Goal: Use online tool/utility: Utilize a website feature to perform a specific function

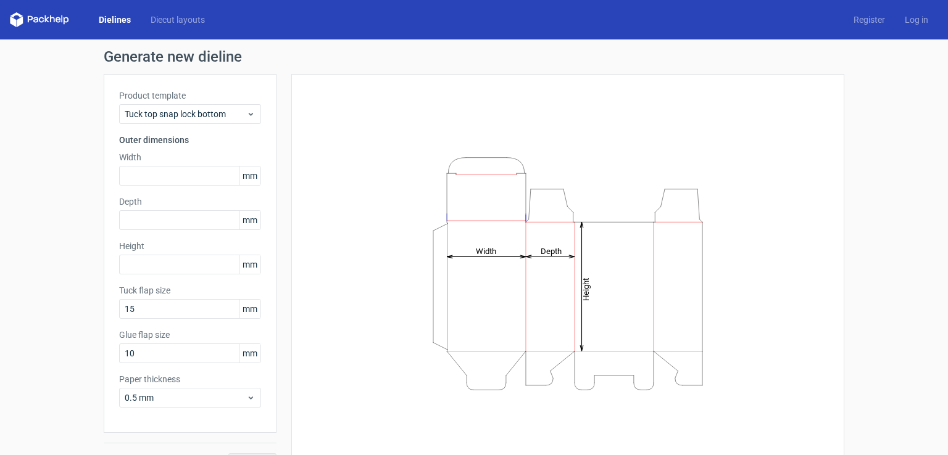
click at [535, 255] on icon "Height Depth Width" at bounding box center [568, 274] width 370 height 247
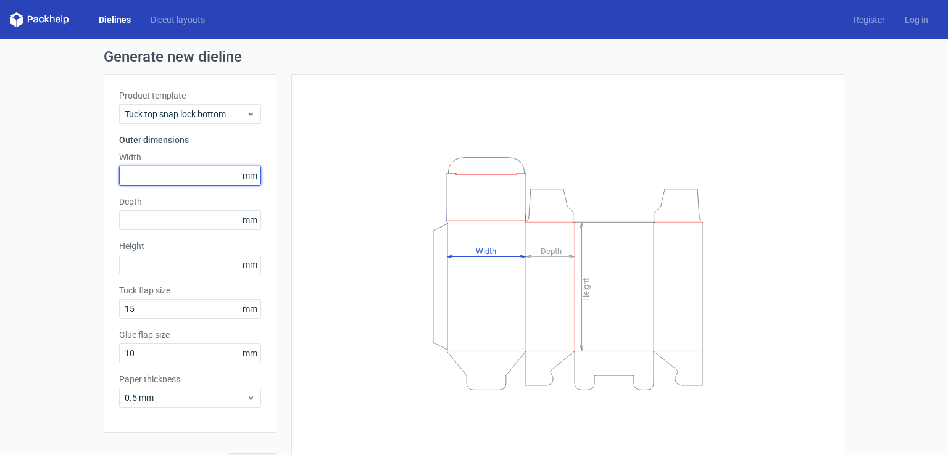
click at [152, 173] on input "text" at bounding box center [190, 176] width 142 height 20
type input "50"
type input "120"
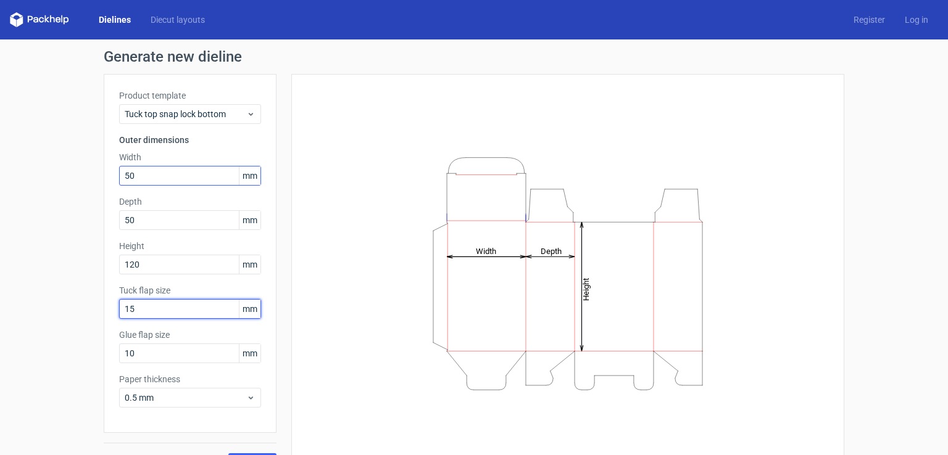
type input "15"
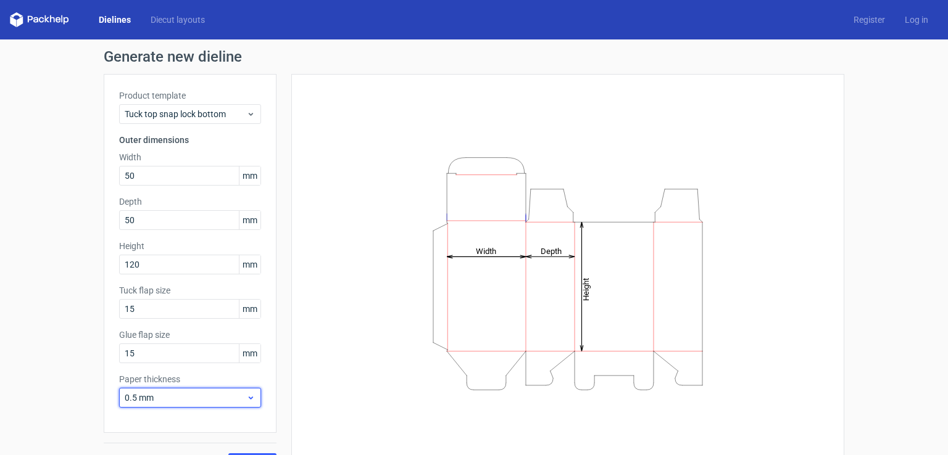
click at [164, 399] on span "0.5 mm" at bounding box center [186, 398] width 122 height 12
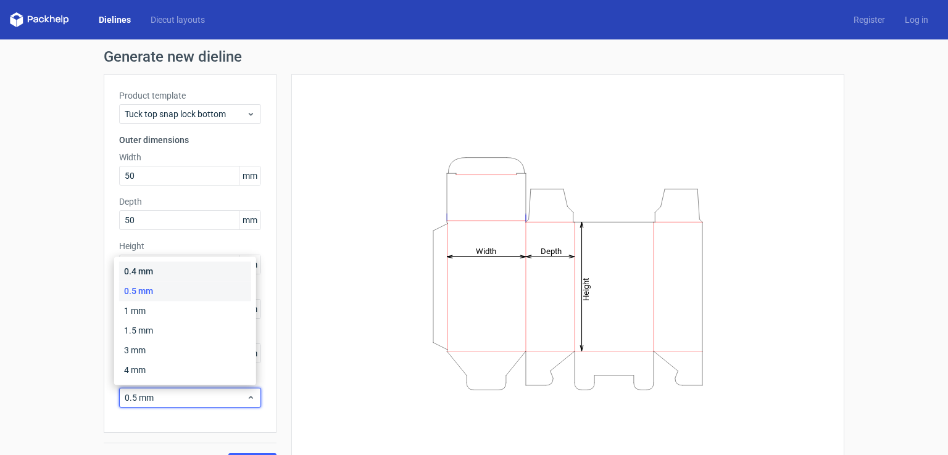
click at [151, 270] on div "0.4 mm" at bounding box center [185, 272] width 132 height 20
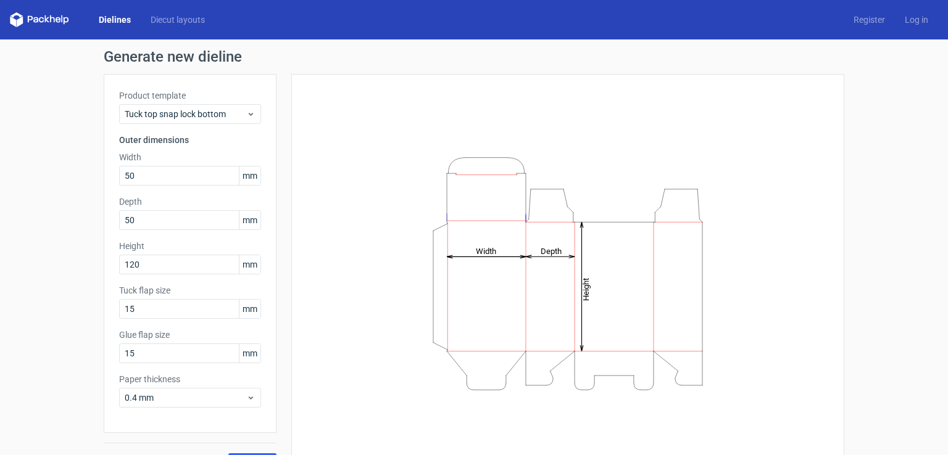
click at [88, 361] on div "Generate new dieline Product template Tuck top snap lock bottom Outer dimension…" at bounding box center [474, 261] width 948 height 444
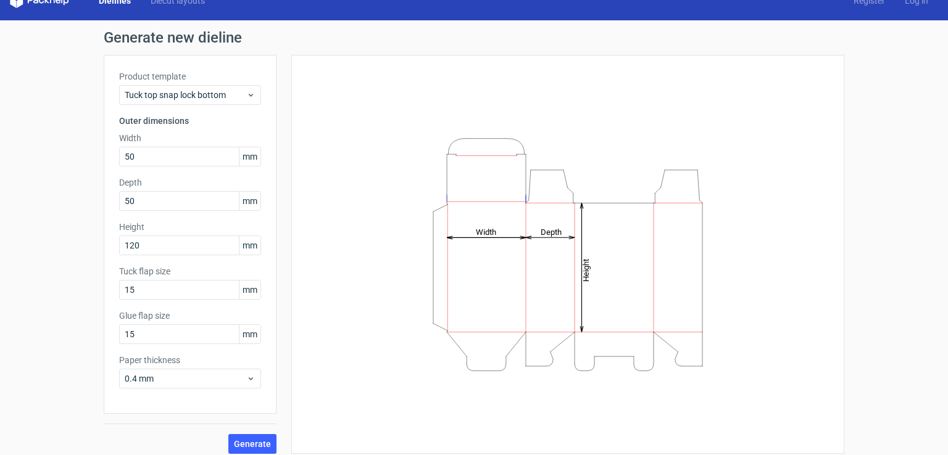
scroll to position [27, 0]
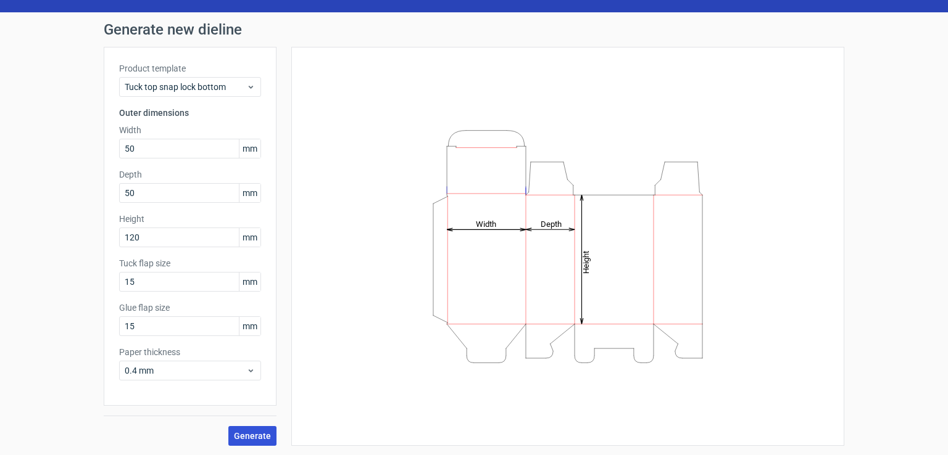
click at [259, 432] on span "Generate" at bounding box center [252, 436] width 37 height 9
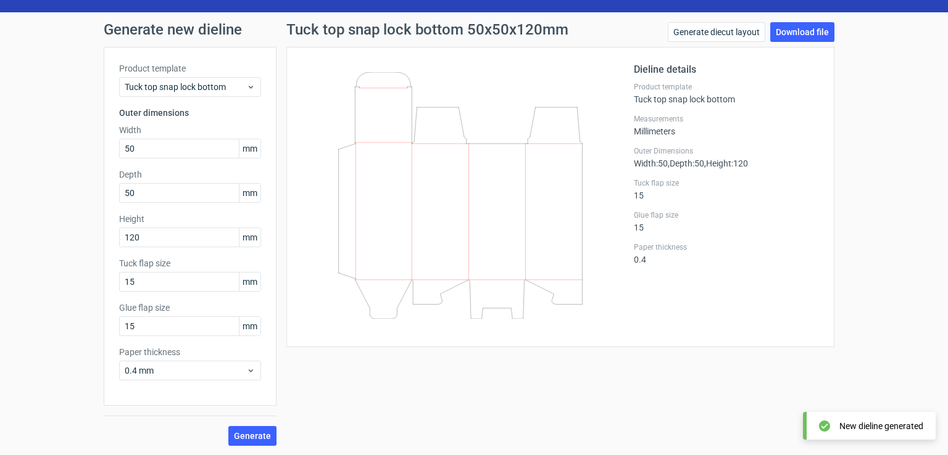
drag, startPoint x: 546, startPoint y: 156, endPoint x: 558, endPoint y: 146, distance: 15.3
click at [546, 155] on icon at bounding box center [460, 195] width 297 height 247
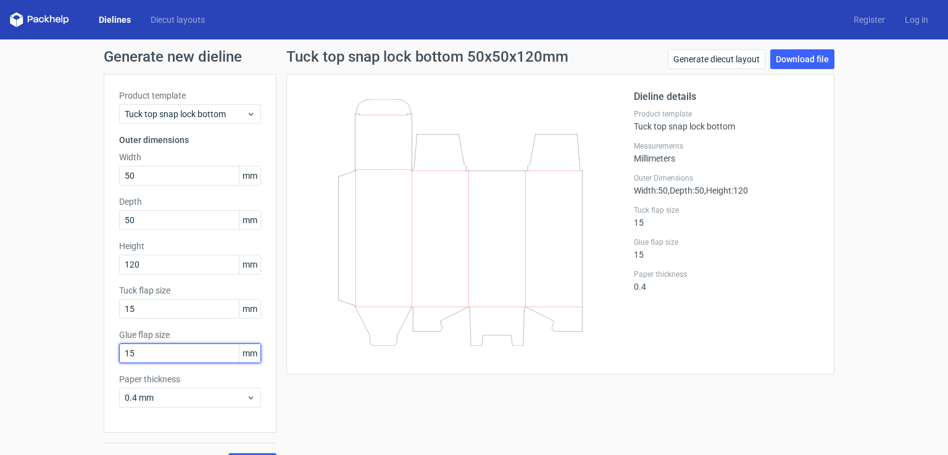
drag, startPoint x: 162, startPoint y: 356, endPoint x: 94, endPoint y: 352, distance: 68.0
click at [93, 353] on div "Generate new dieline Product template Tuck top snap lock bottom Outer dimension…" at bounding box center [474, 261] width 948 height 444
click at [85, 368] on div "Generate new dieline Product template Tuck top snap lock bottom Outer dimension…" at bounding box center [474, 261] width 948 height 444
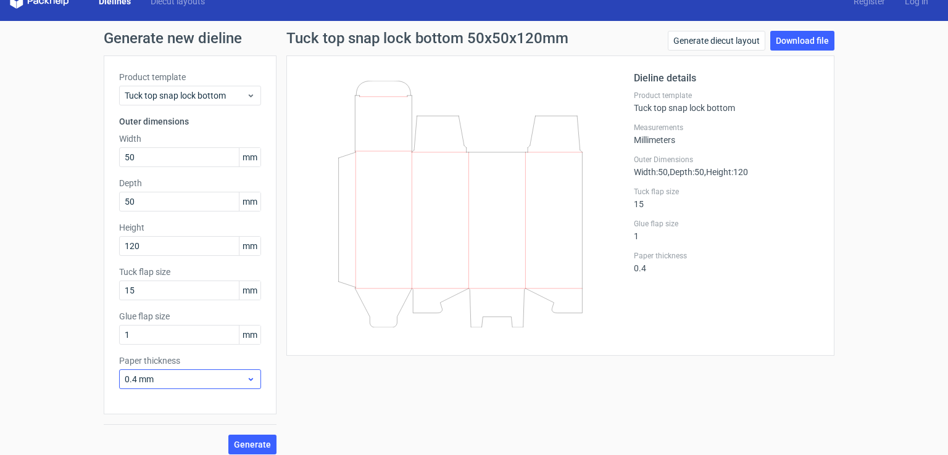
scroll to position [27, 0]
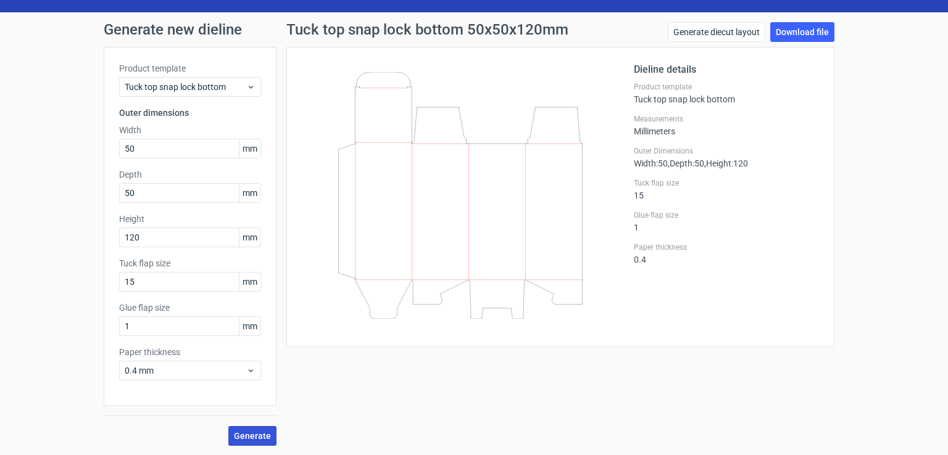
click at [254, 437] on span "Generate" at bounding box center [252, 436] width 37 height 9
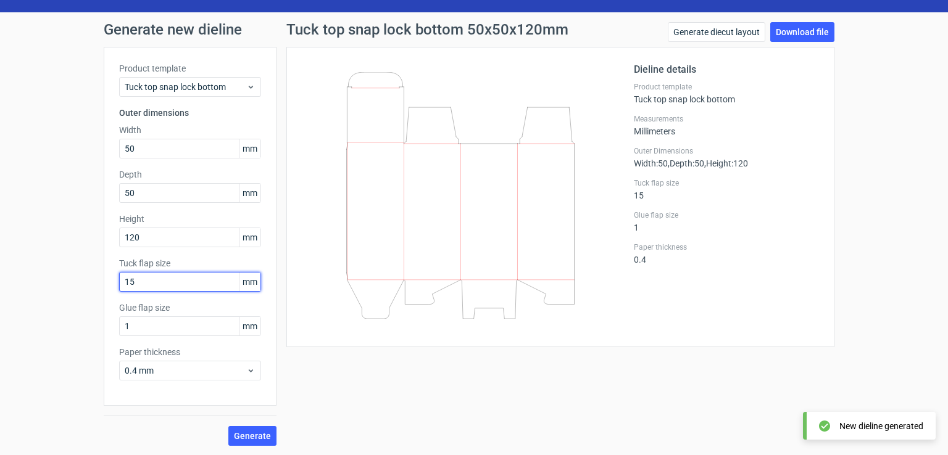
drag, startPoint x: 70, startPoint y: 284, endPoint x: 57, endPoint y: 281, distance: 13.3
click at [55, 282] on div "Generate new dieline Product template Tuck top snap lock bottom Outer dimension…" at bounding box center [474, 234] width 948 height 444
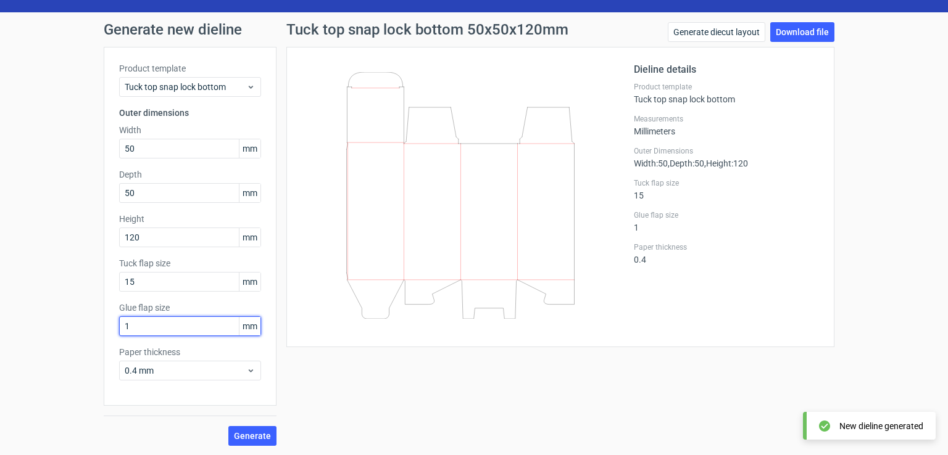
drag, startPoint x: 130, startPoint y: 327, endPoint x: 33, endPoint y: 324, distance: 96.9
click at [33, 324] on div "Generate new dieline Product template Tuck top snap lock bottom Outer dimension…" at bounding box center [474, 234] width 948 height 444
type input "15"
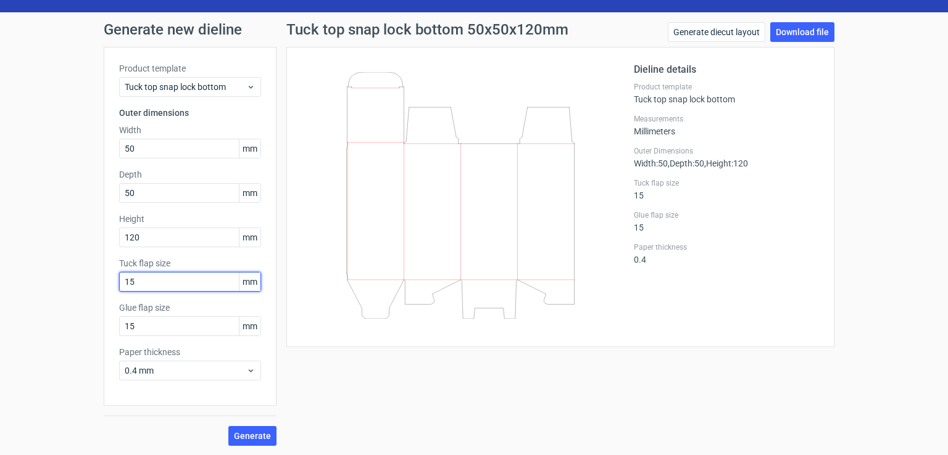
drag, startPoint x: 59, startPoint y: 281, endPoint x: 20, endPoint y: 287, distance: 39.4
click at [33, 281] on div "Generate new dieline Product template Tuck top snap lock bottom Outer dimension…" at bounding box center [474, 234] width 948 height 444
click at [257, 433] on span "Generate" at bounding box center [252, 436] width 37 height 9
drag, startPoint x: 145, startPoint y: 280, endPoint x: 41, endPoint y: 277, distance: 104.3
click at [41, 277] on div "Generate new dieline Product template Tuck top snap lock bottom Outer dimension…" at bounding box center [474, 234] width 948 height 444
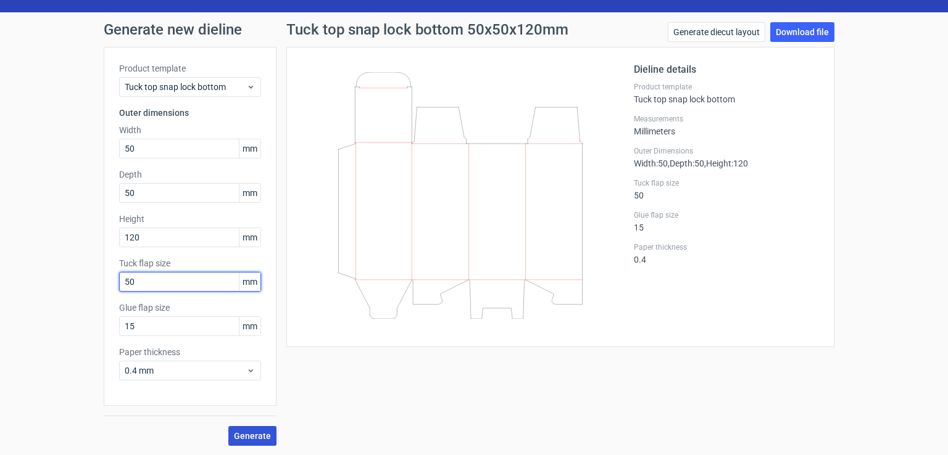
type input "50"
click at [254, 434] on span "Generate" at bounding box center [252, 436] width 37 height 9
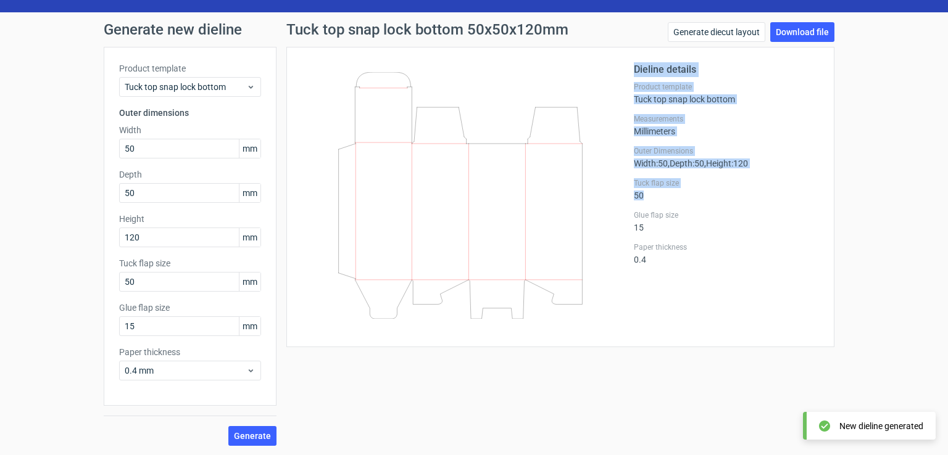
drag, startPoint x: 637, startPoint y: 195, endPoint x: 626, endPoint y: 195, distance: 11.1
click at [626, 195] on div "Dieline details Product template Tuck top snap lock bottom Measurements Millime…" at bounding box center [560, 197] width 517 height 270
click at [637, 189] on div "Tuck flap size 50" at bounding box center [726, 189] width 185 height 22
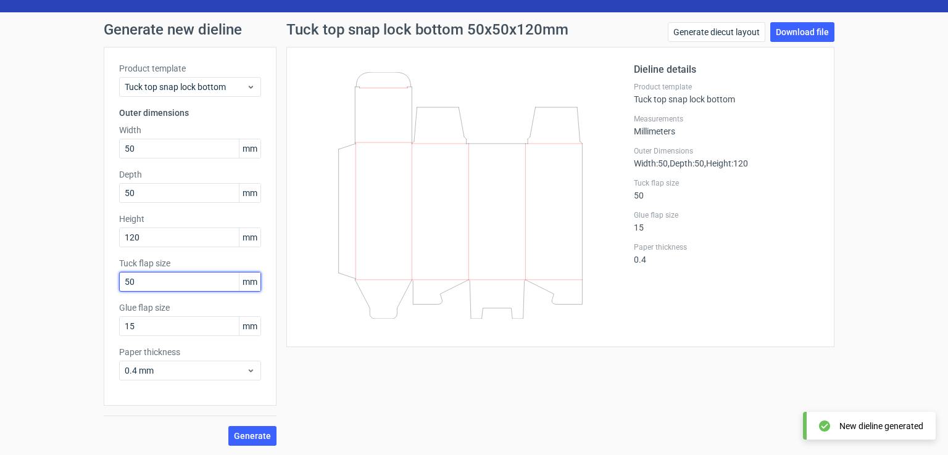
drag, startPoint x: 151, startPoint y: 278, endPoint x: 68, endPoint y: 273, distance: 83.4
click at [68, 273] on div "Generate new dieline Product template Tuck top snap lock bottom Outer dimension…" at bounding box center [474, 234] width 948 height 444
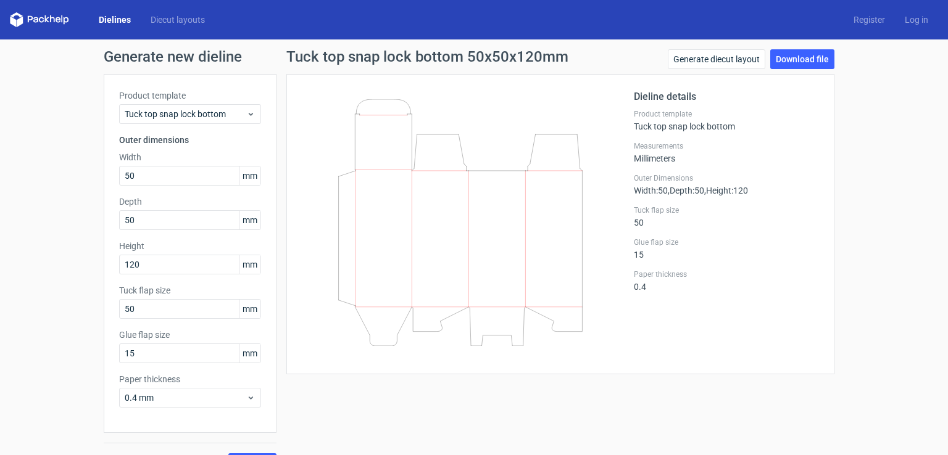
click at [42, 17] on icon at bounding box center [39, 19] width 59 height 15
click at [56, 18] on icon at bounding box center [58, 20] width 5 height 6
click at [15, 20] on polygon at bounding box center [13, 21] width 6 height 10
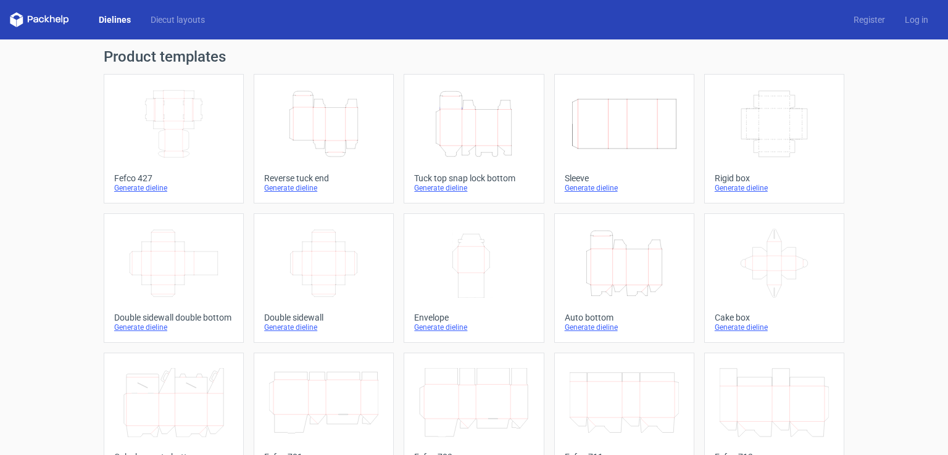
click at [171, 260] on icon "Width Depth Height" at bounding box center [173, 263] width 109 height 69
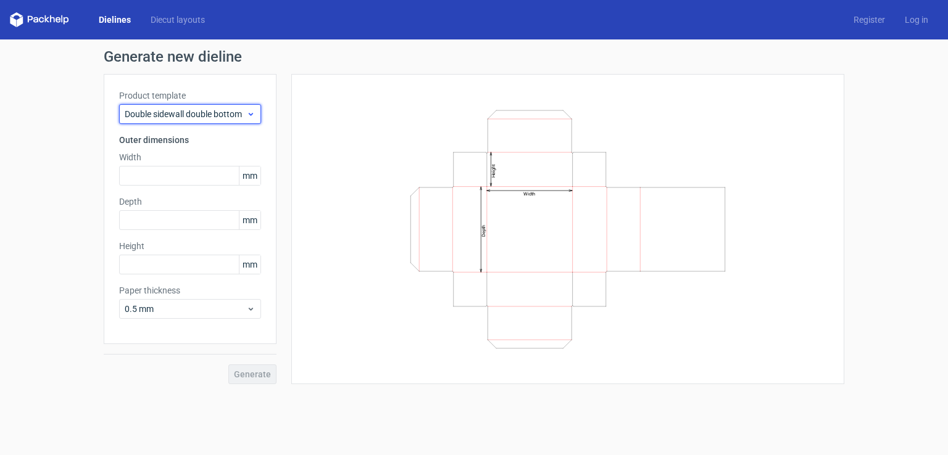
click at [178, 114] on span "Double sidewall double bottom" at bounding box center [186, 114] width 122 height 12
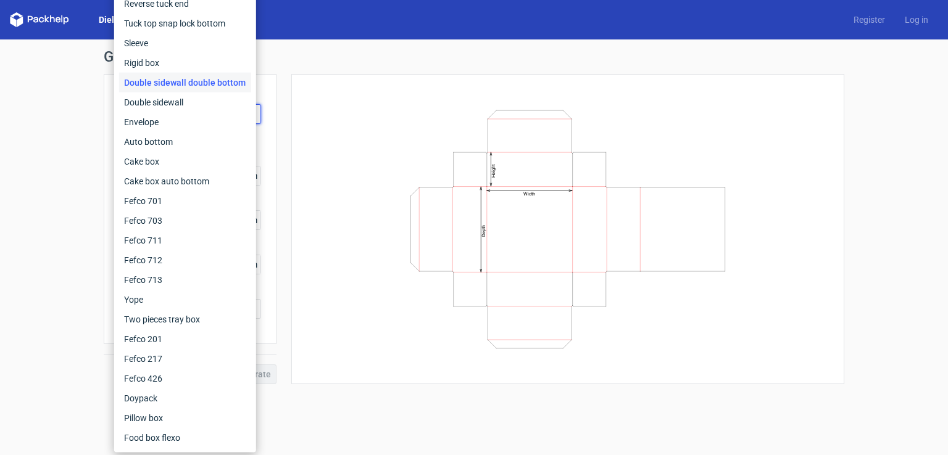
click at [311, 120] on div "Width Depth Height" at bounding box center [568, 229] width 522 height 280
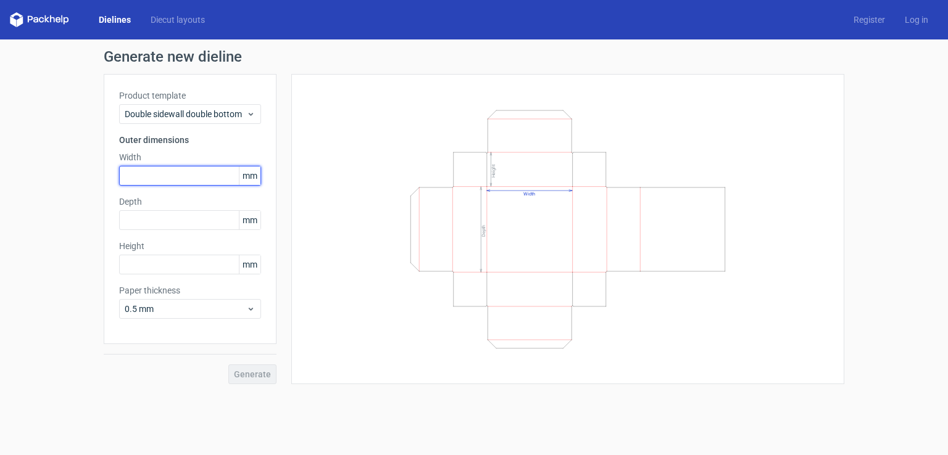
click at [202, 172] on input "text" at bounding box center [190, 176] width 142 height 20
type input "80"
type input "30"
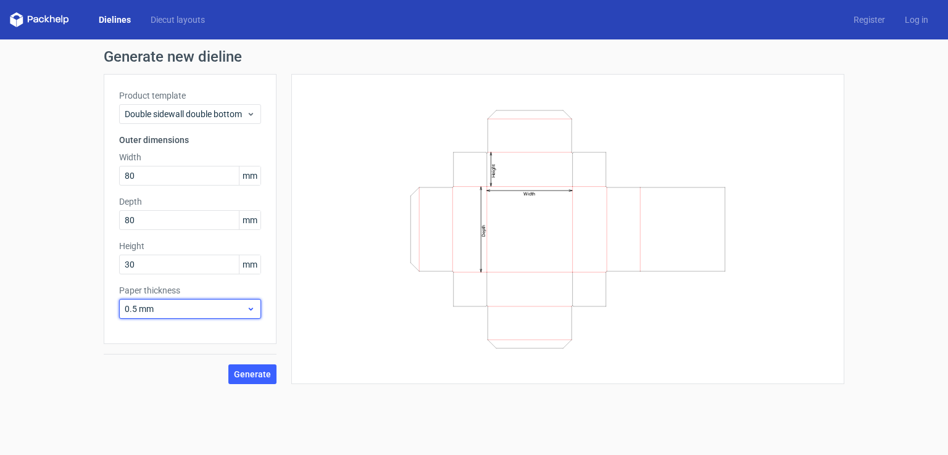
click at [160, 310] on span "0.5 mm" at bounding box center [186, 309] width 122 height 12
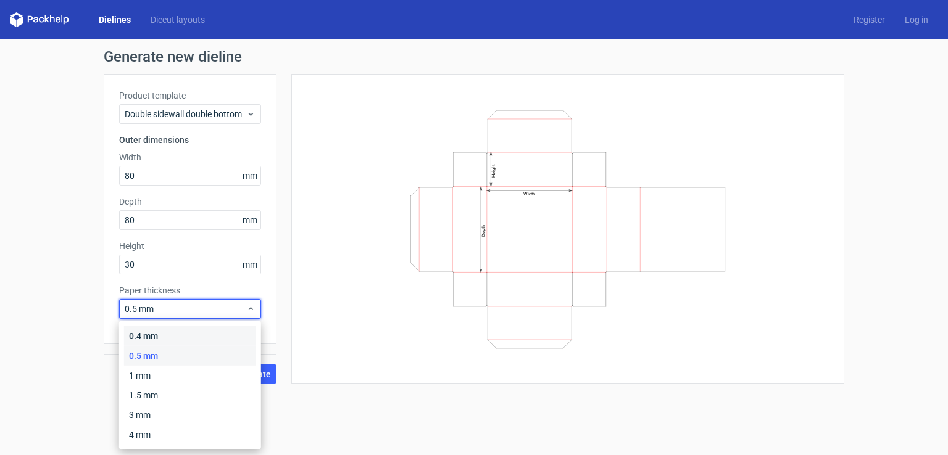
click at [160, 336] on div "0.4 mm" at bounding box center [190, 336] width 132 height 20
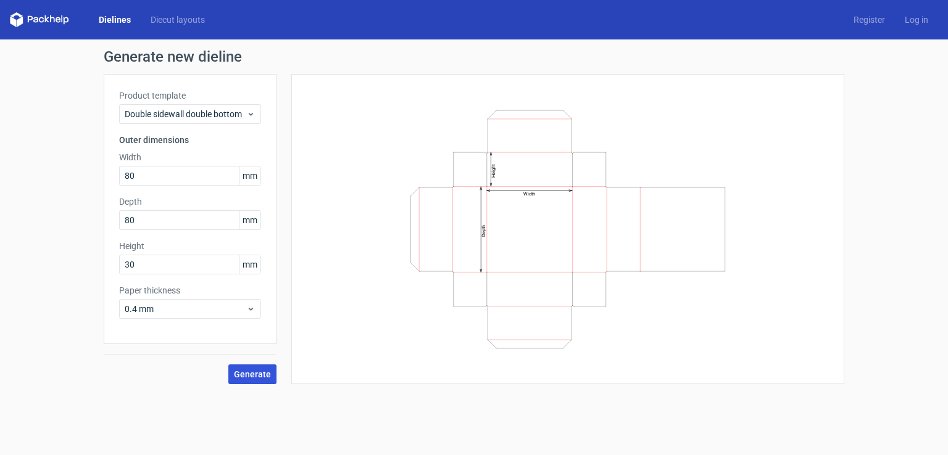
click at [248, 370] on span "Generate" at bounding box center [252, 374] width 37 height 9
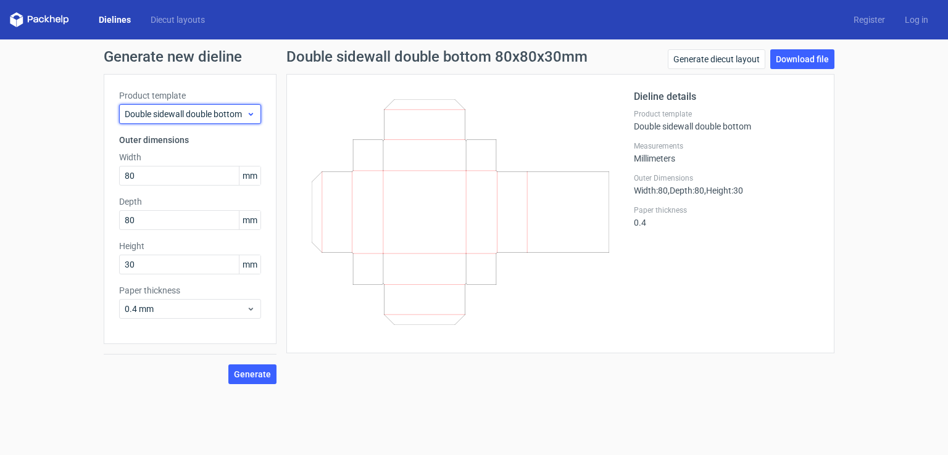
click at [193, 114] on span "Double sidewall double bottom" at bounding box center [186, 114] width 122 height 12
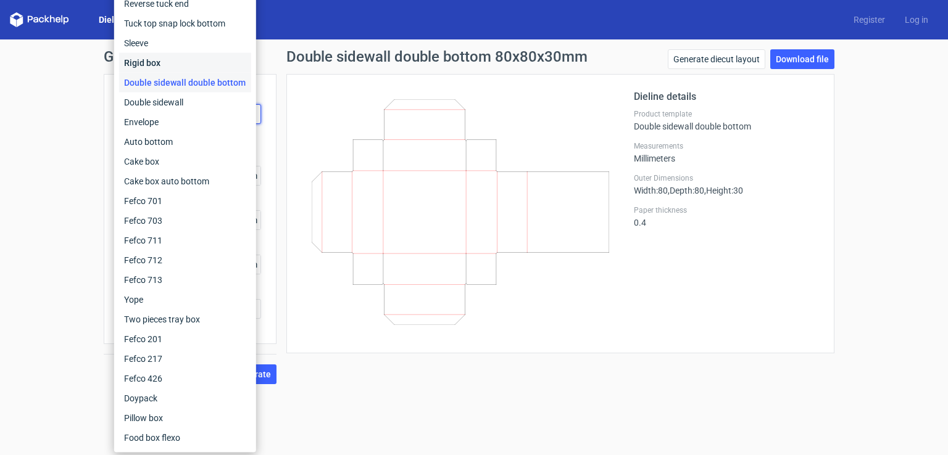
click at [162, 60] on div "Rigid box" at bounding box center [185, 63] width 132 height 20
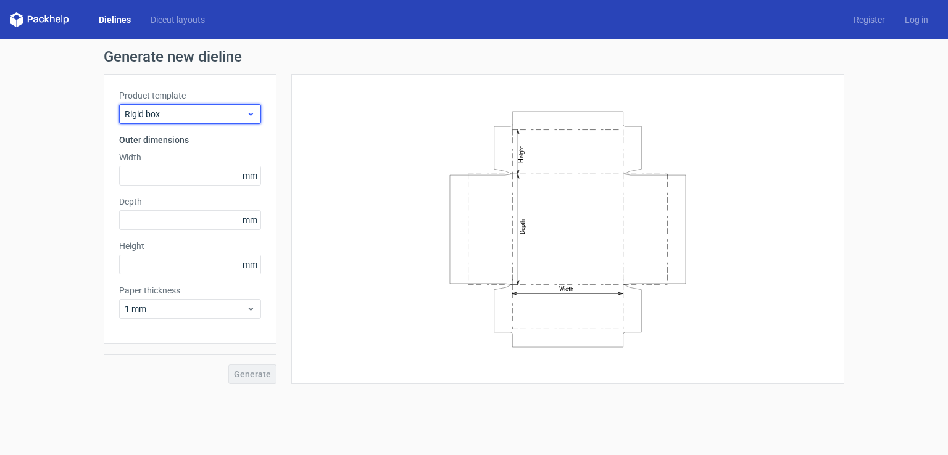
click at [168, 114] on span "Rigid box" at bounding box center [186, 114] width 122 height 12
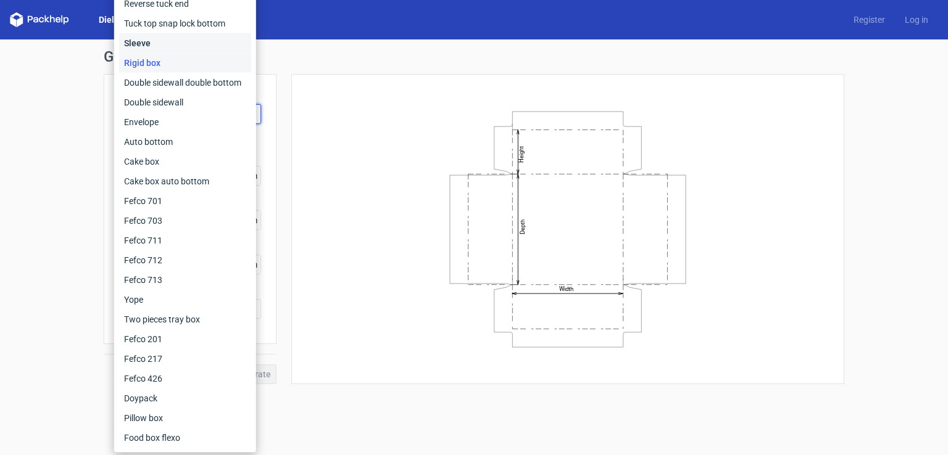
click at [170, 44] on div "Sleeve" at bounding box center [185, 43] width 132 height 20
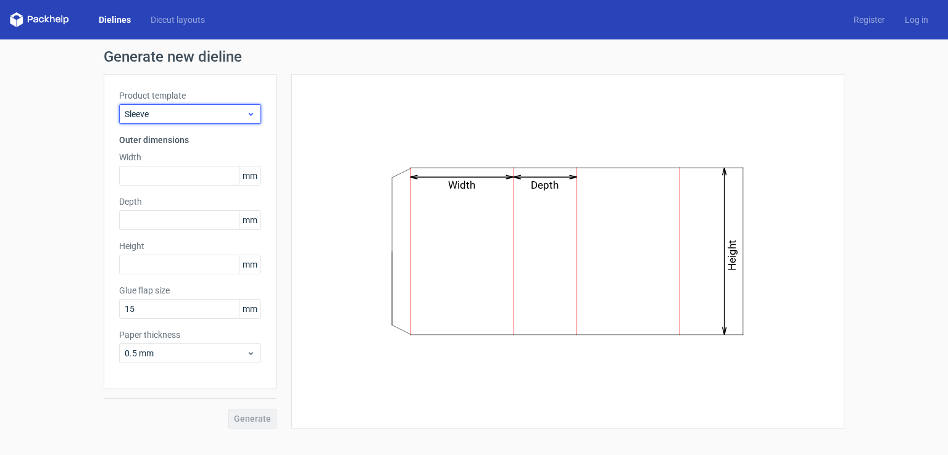
click at [163, 114] on span "Sleeve" at bounding box center [186, 114] width 122 height 12
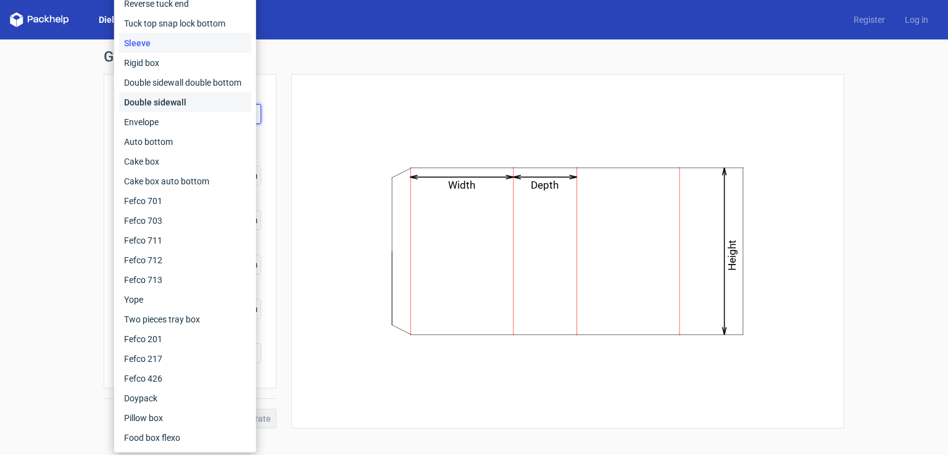
click at [176, 104] on div "Double sidewall" at bounding box center [185, 103] width 132 height 20
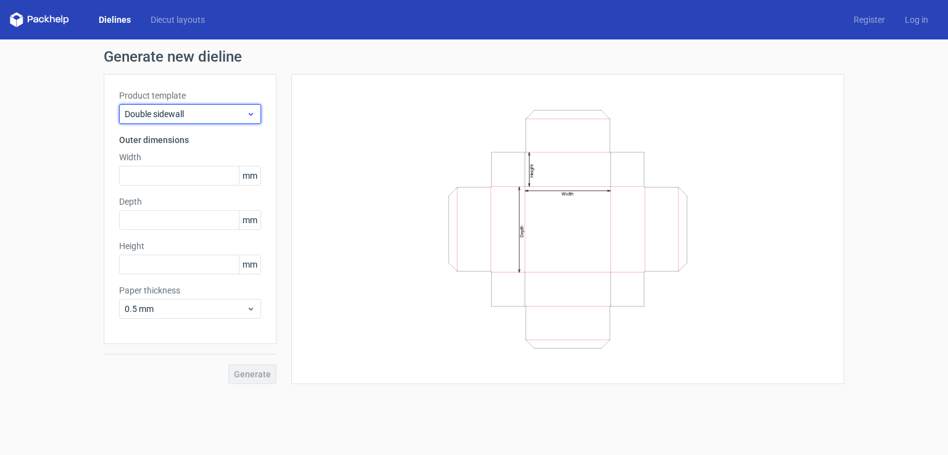
click at [184, 112] on span "Double sidewall" at bounding box center [186, 114] width 122 height 12
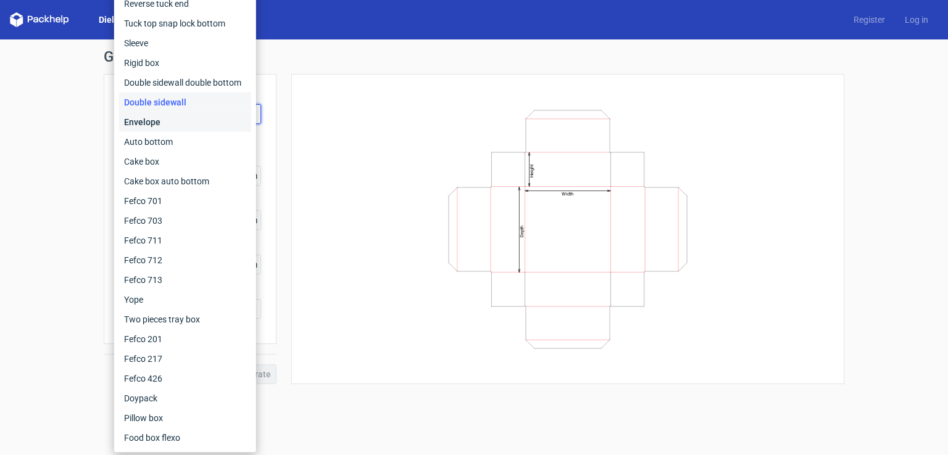
click at [183, 125] on div "Envelope" at bounding box center [185, 122] width 132 height 20
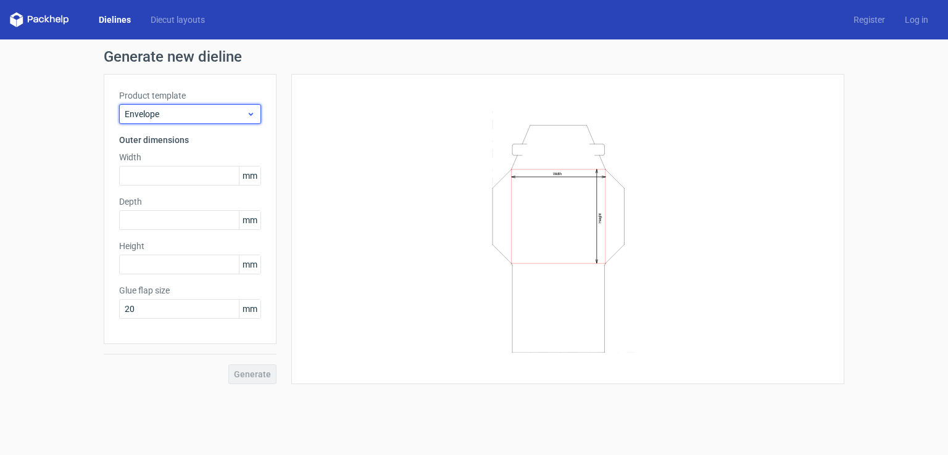
click at [182, 114] on span "Envelope" at bounding box center [186, 114] width 122 height 12
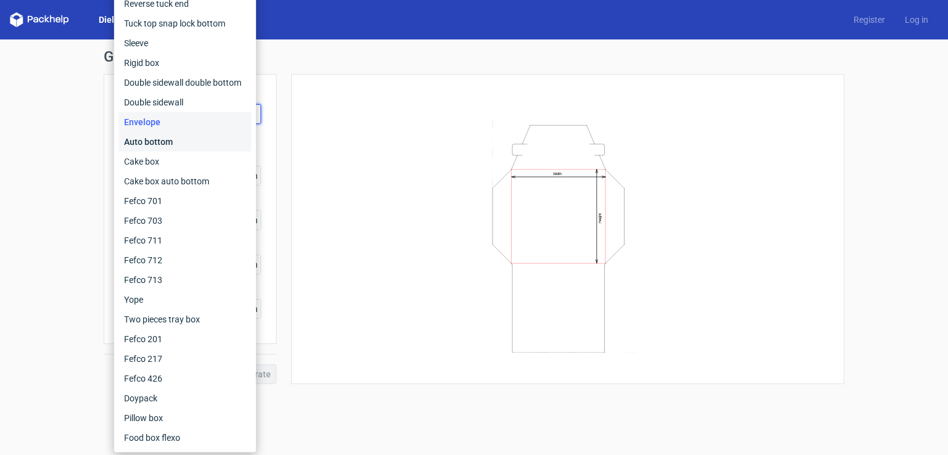
click at [165, 143] on div "Auto bottom" at bounding box center [185, 142] width 132 height 20
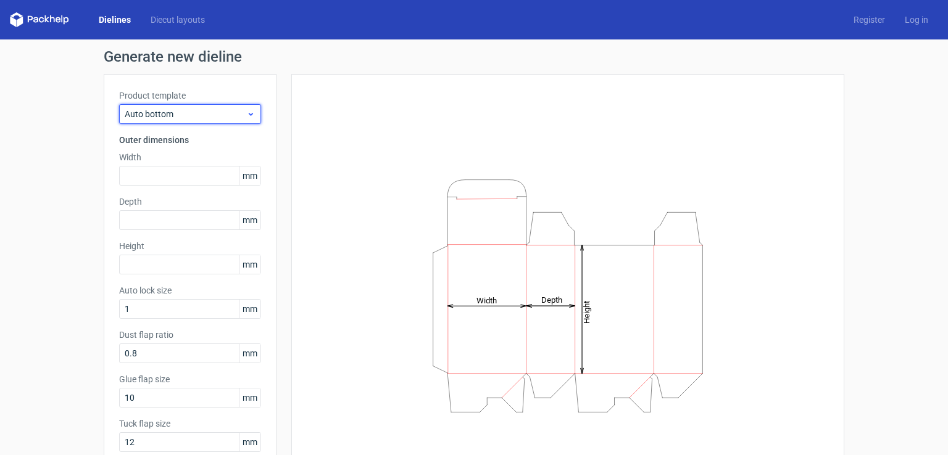
click at [172, 115] on span "Auto bottom" at bounding box center [186, 114] width 122 height 12
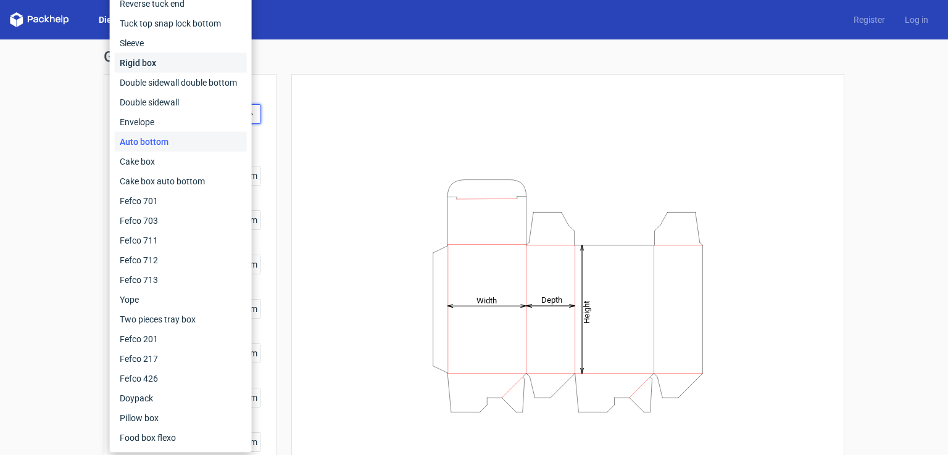
click at [160, 62] on div "Rigid box" at bounding box center [181, 63] width 132 height 20
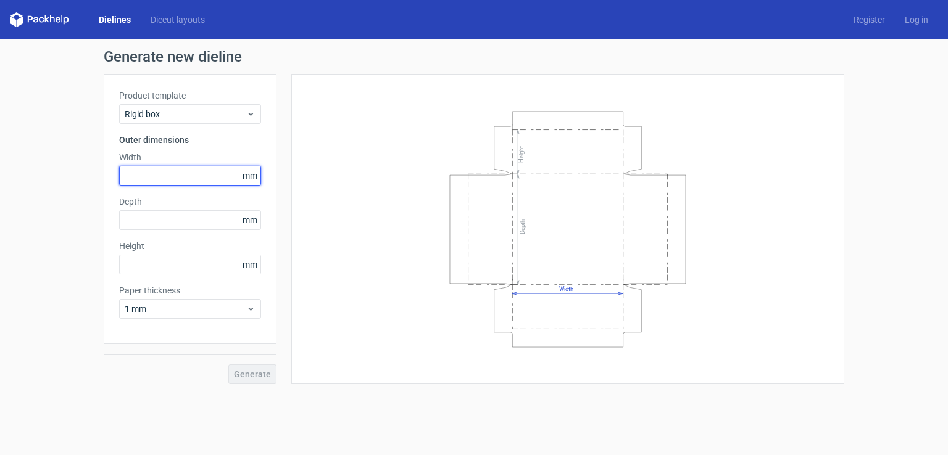
click at [175, 176] on input "text" at bounding box center [190, 176] width 142 height 20
type input "80"
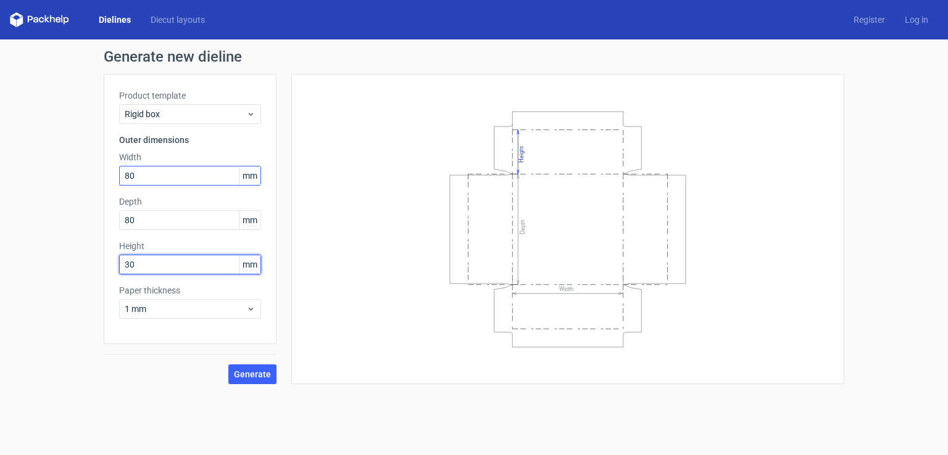
type input "30"
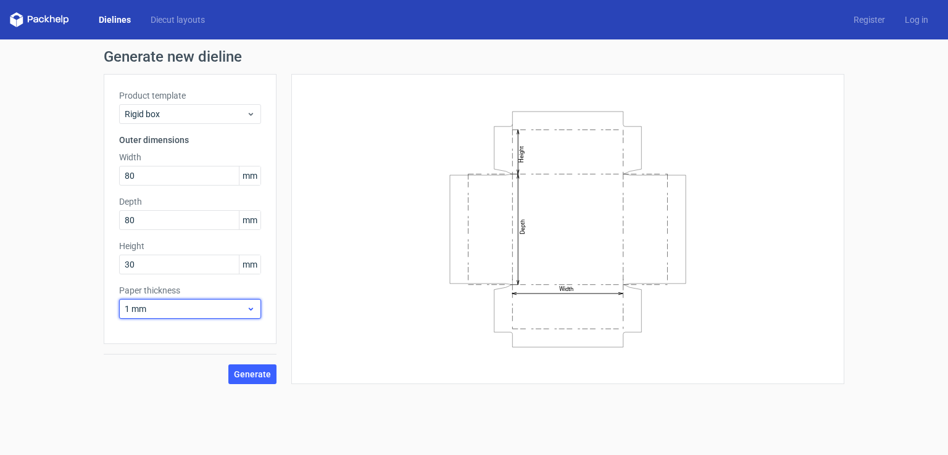
click at [154, 309] on span "1 mm" at bounding box center [186, 309] width 122 height 12
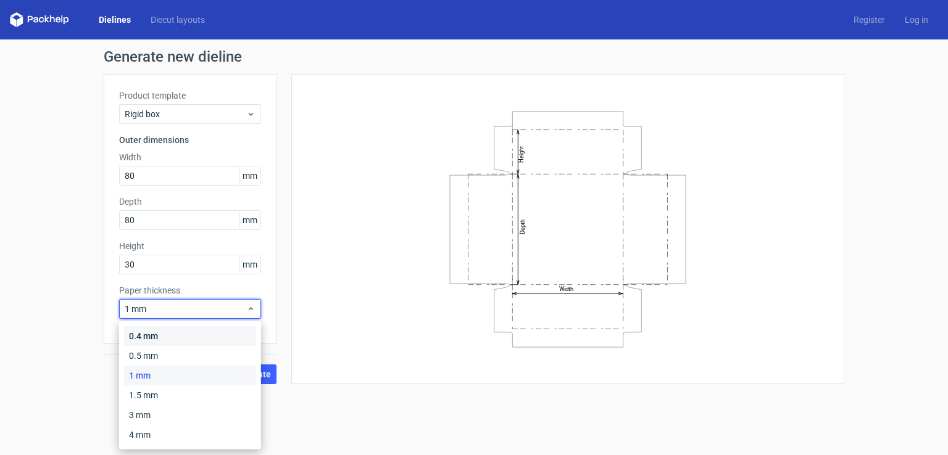
click at [159, 333] on div "0.4 mm" at bounding box center [190, 336] width 132 height 20
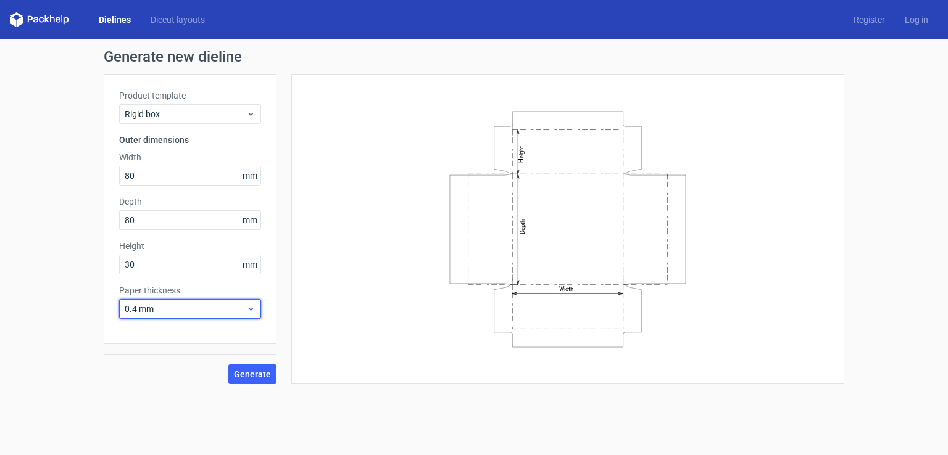
click at [210, 309] on span "0.4 mm" at bounding box center [186, 309] width 122 height 12
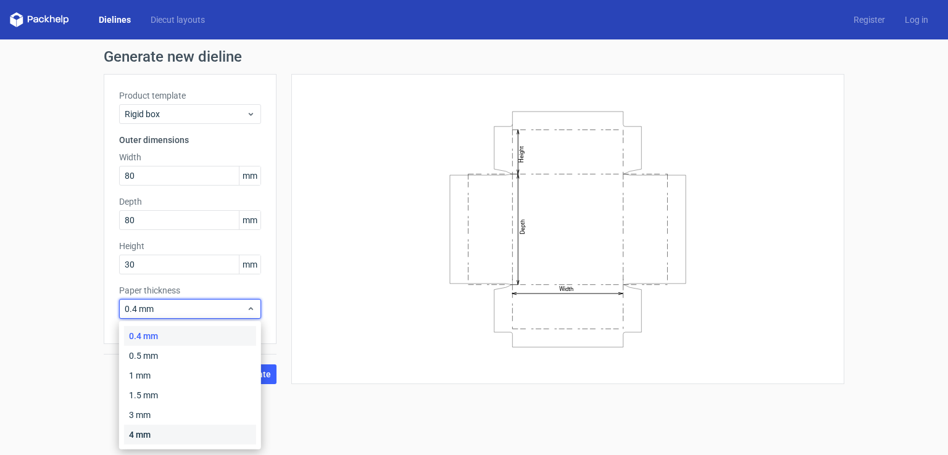
click at [173, 431] on div "4 mm" at bounding box center [190, 435] width 132 height 20
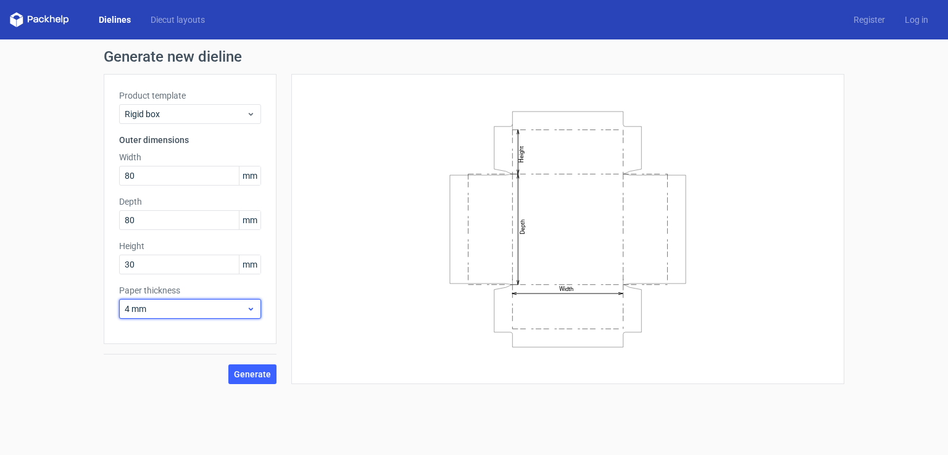
click at [210, 302] on div "4 mm" at bounding box center [190, 309] width 142 height 20
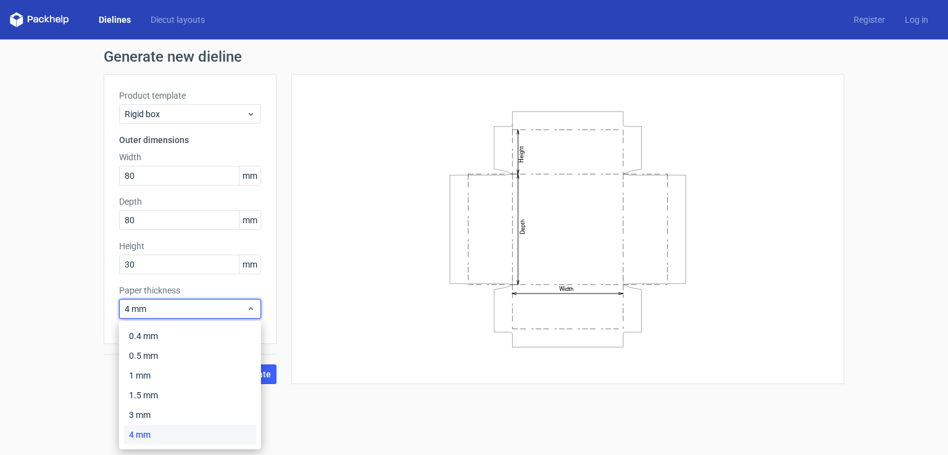
click at [487, 254] on icon "Width Depth Height" at bounding box center [568, 229] width 370 height 247
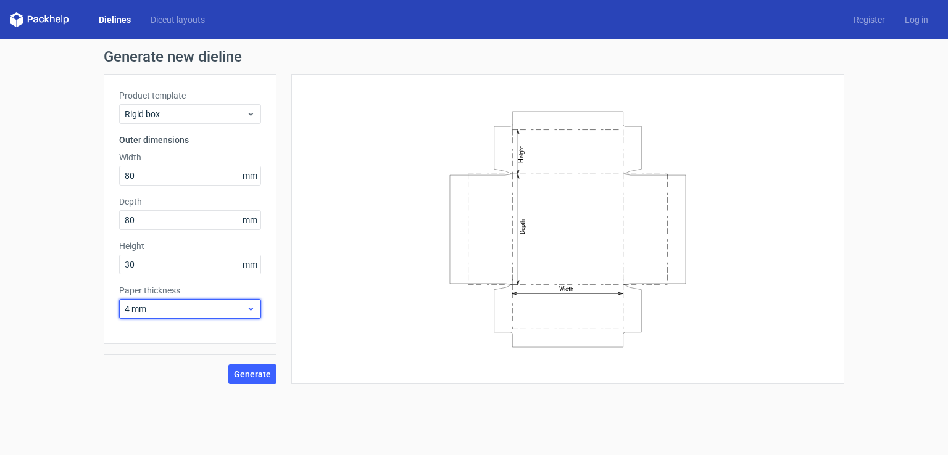
click at [209, 310] on span "4 mm" at bounding box center [186, 309] width 122 height 12
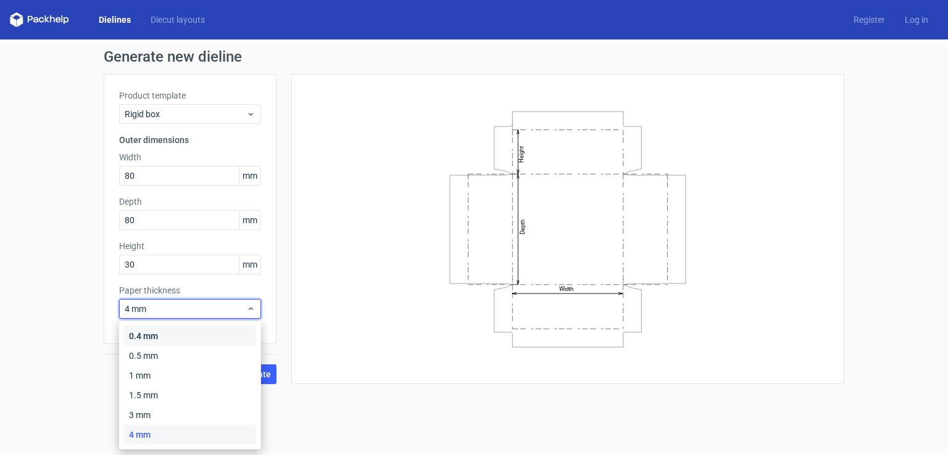
click at [188, 336] on div "0.4 mm" at bounding box center [190, 336] width 132 height 20
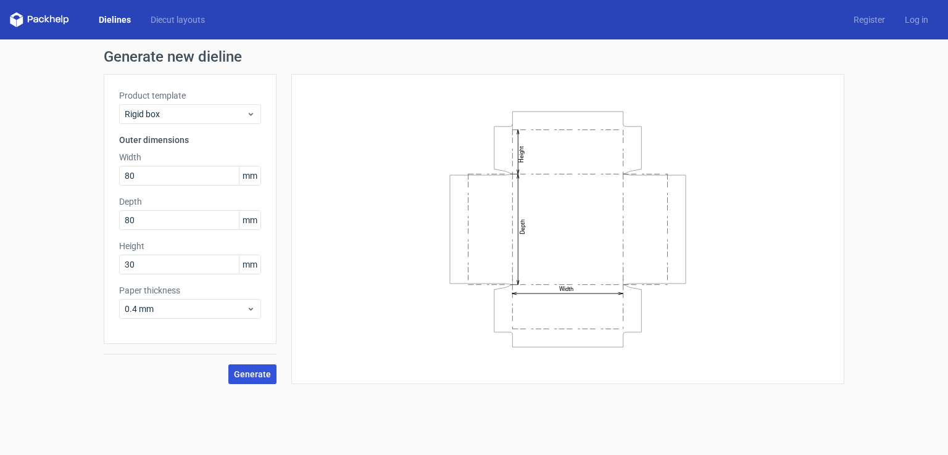
click at [261, 372] on span "Generate" at bounding box center [252, 374] width 37 height 9
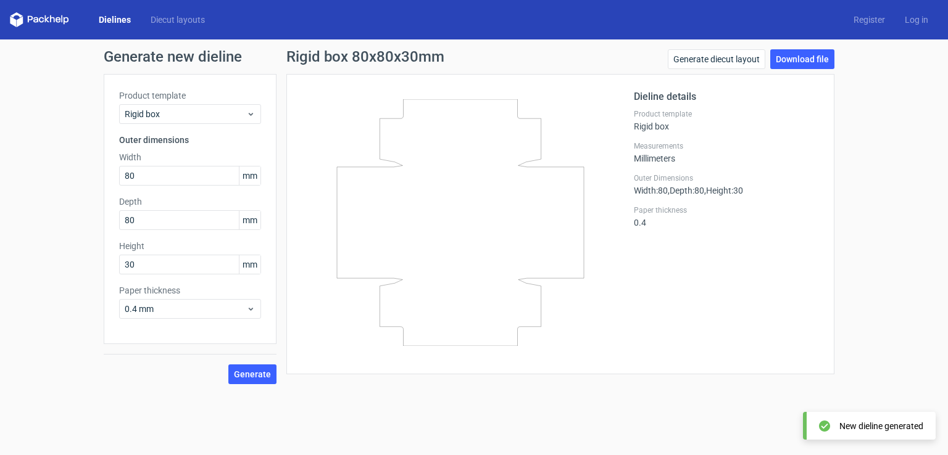
click at [553, 176] on icon at bounding box center [460, 222] width 297 height 247
click at [526, 166] on icon at bounding box center [460, 222] width 297 height 247
click at [790, 60] on link "Download file" at bounding box center [802, 59] width 64 height 20
drag, startPoint x: 396, startPoint y: 120, endPoint x: 495, endPoint y: 111, distance: 99.1
click at [397, 120] on icon at bounding box center [460, 222] width 297 height 247
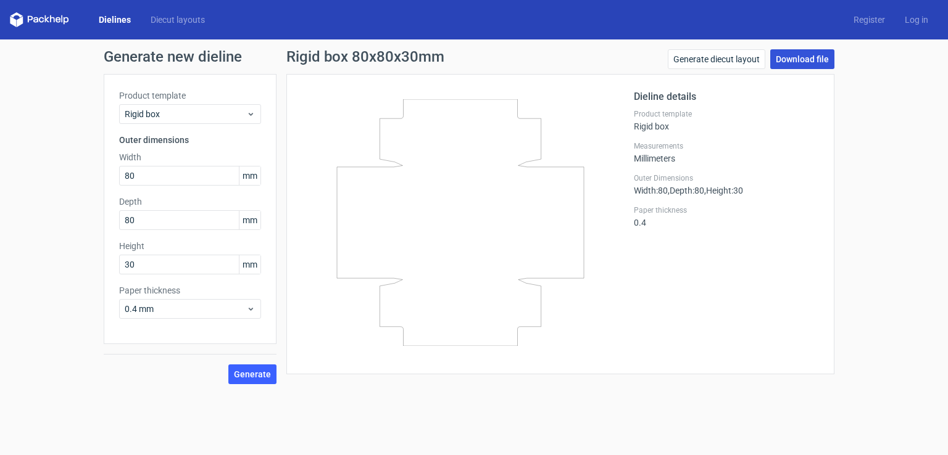
click at [800, 58] on link "Download file" at bounding box center [802, 59] width 64 height 20
click at [39, 19] on icon at bounding box center [41, 20] width 5 height 6
click at [194, 116] on span "Rigid box" at bounding box center [186, 114] width 122 height 12
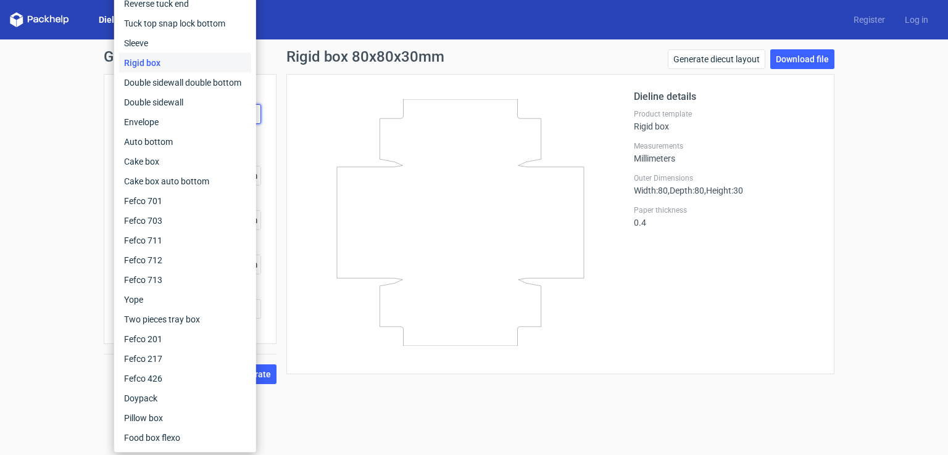
click at [70, 139] on div "Generate new dieline Product template Rigid box Outer dimensions Width 80 mm De…" at bounding box center [474, 216] width 948 height 355
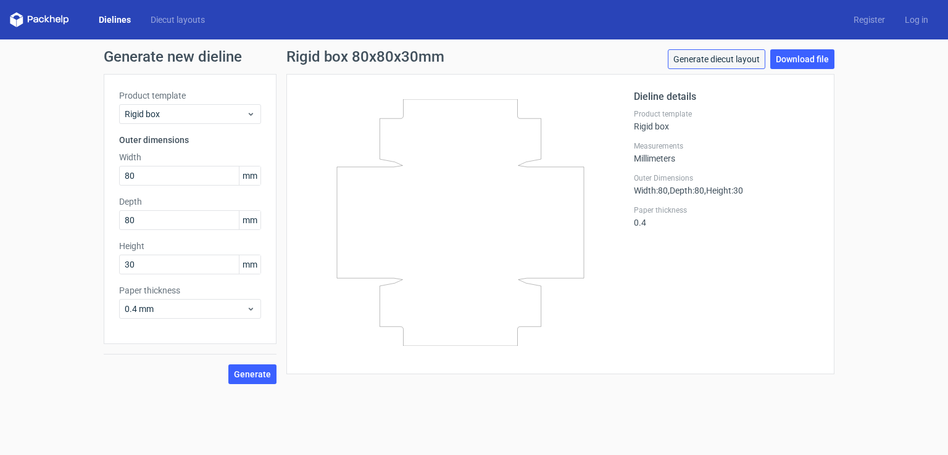
click at [718, 59] on link "Generate diecut layout" at bounding box center [716, 59] width 97 height 20
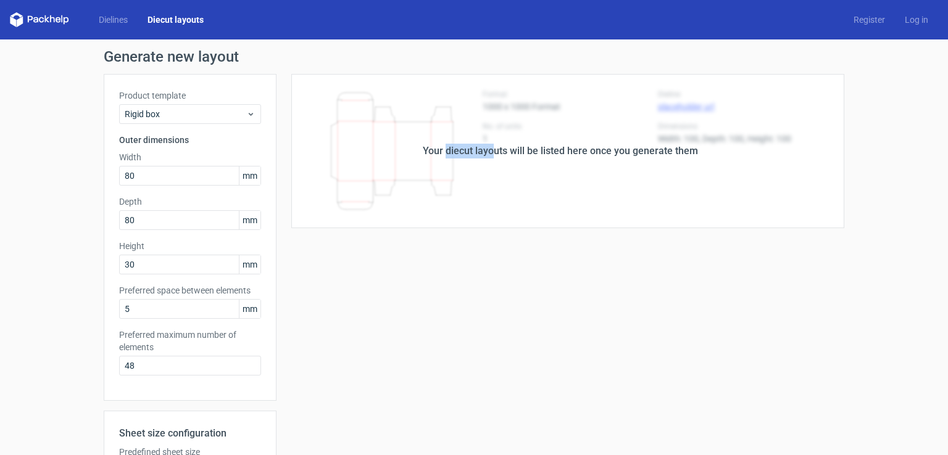
drag, startPoint x: 447, startPoint y: 151, endPoint x: 515, endPoint y: 151, distance: 67.9
click at [496, 151] on div "Your diecut layouts will be listed here once you generate them" at bounding box center [560, 151] width 275 height 15
drag, startPoint x: 515, startPoint y: 151, endPoint x: 595, endPoint y: 151, distance: 80.2
click at [576, 151] on div "Your diecut layouts will be listed here once you generate them" at bounding box center [560, 151] width 275 height 15
drag, startPoint x: 599, startPoint y: 151, endPoint x: 657, endPoint y: 152, distance: 57.4
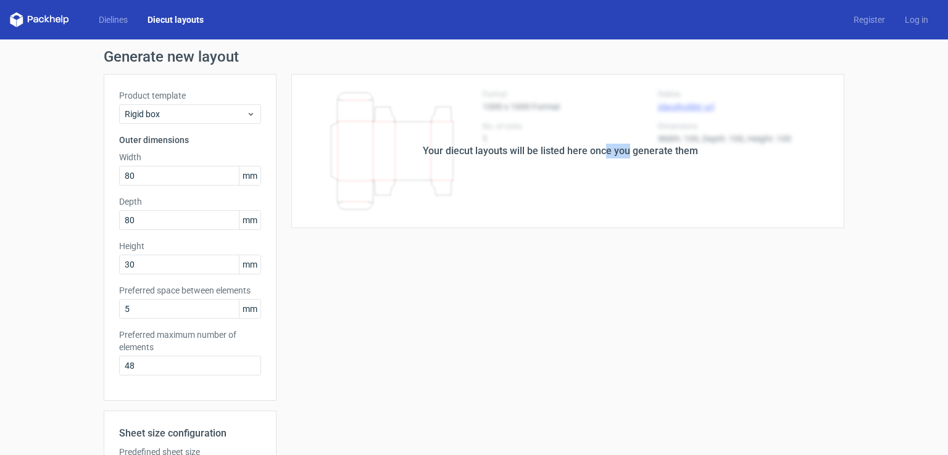
click at [637, 152] on div "Your diecut layouts will be listed here once you generate them" at bounding box center [560, 151] width 275 height 15
drag, startPoint x: 629, startPoint y: 149, endPoint x: 549, endPoint y: 135, distance: 81.4
click at [550, 136] on div "Your diecut layouts will be listed here once you generate them" at bounding box center [560, 151] width 568 height 154
click at [537, 141] on div "Your diecut layouts will be listed here once you generate them" at bounding box center [560, 151] width 568 height 154
click at [437, 150] on div "Your diecut layouts will be listed here once you generate them" at bounding box center [560, 151] width 275 height 15
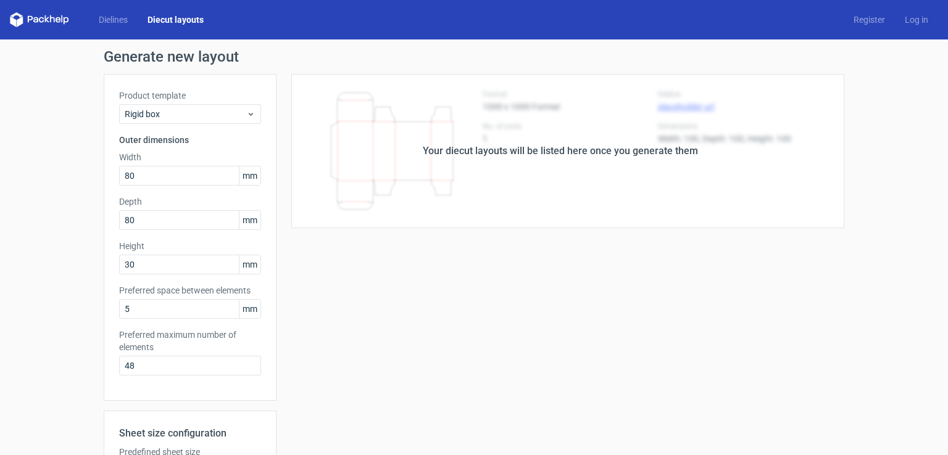
scroll to position [209, 0]
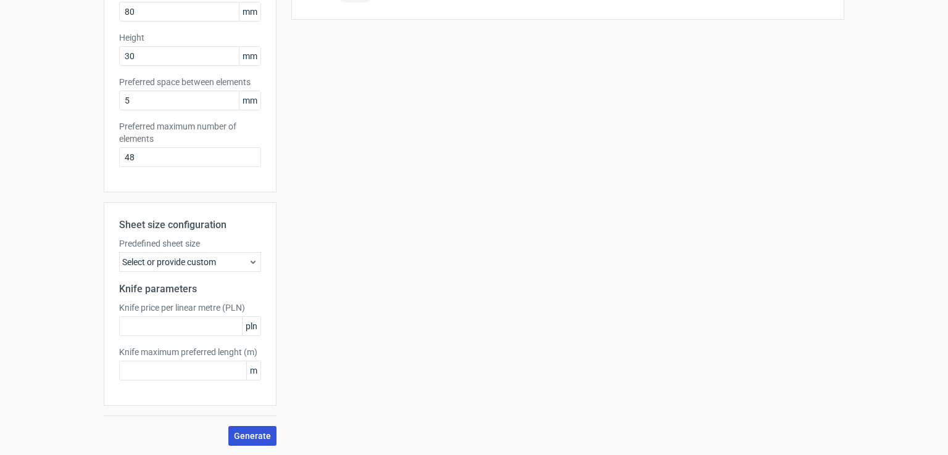
click at [244, 435] on span "Generate" at bounding box center [252, 436] width 37 height 9
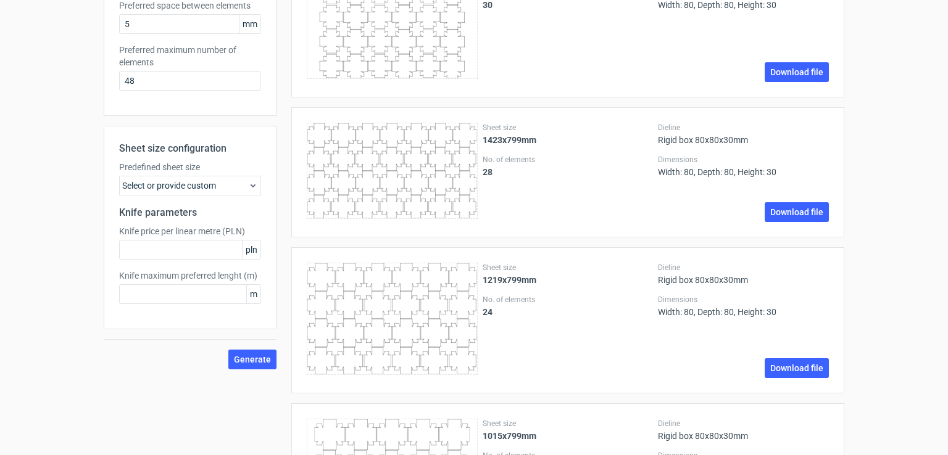
scroll to position [0, 0]
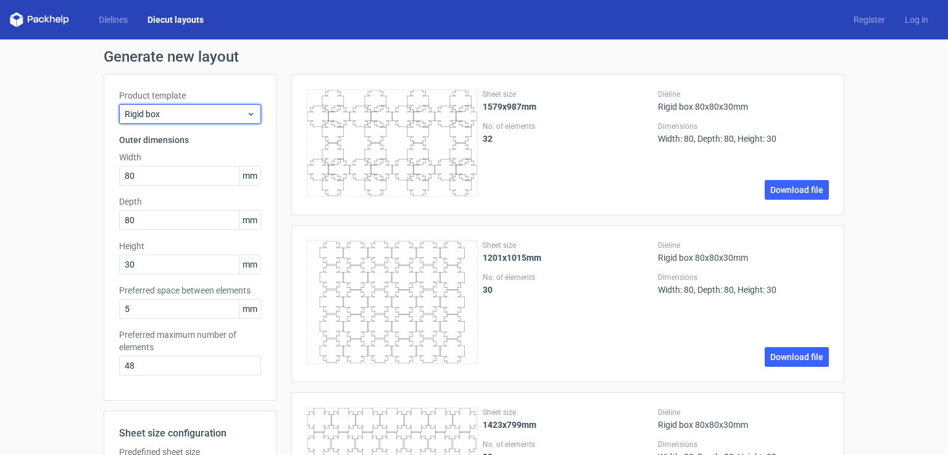
click at [173, 114] on span "Rigid box" at bounding box center [186, 114] width 122 height 12
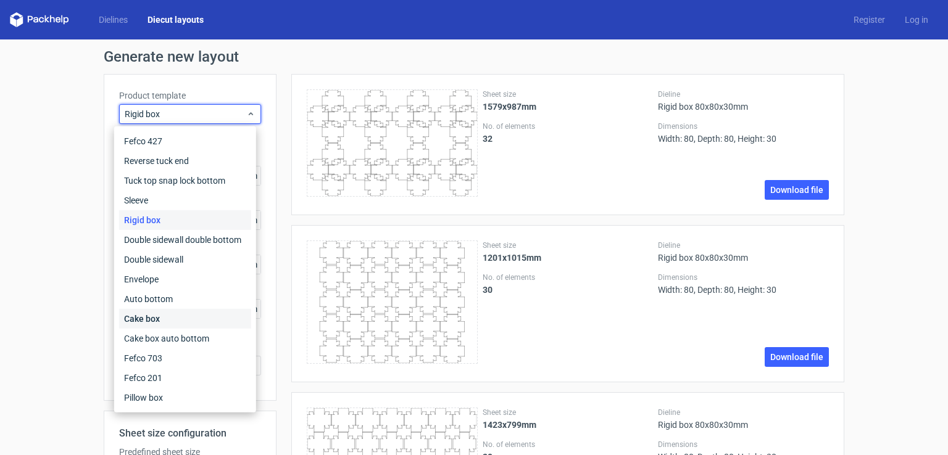
click at [174, 321] on div "Cake box" at bounding box center [185, 319] width 132 height 20
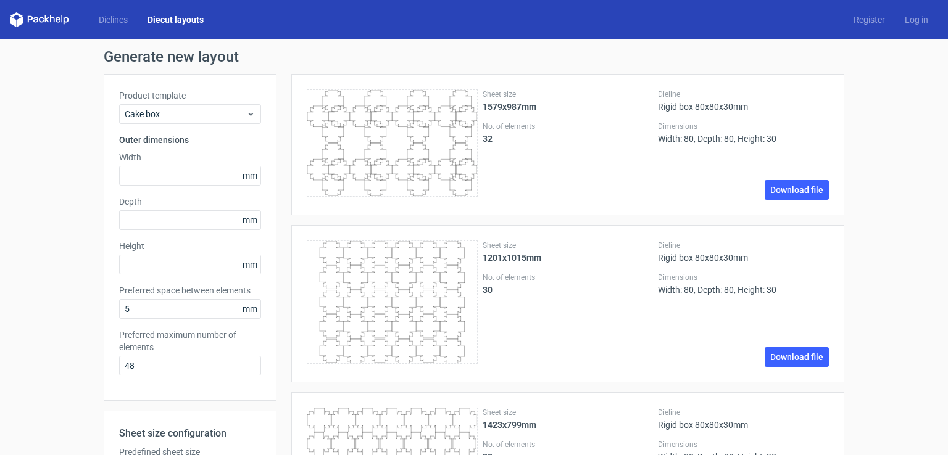
click at [336, 136] on icon at bounding box center [392, 142] width 171 height 107
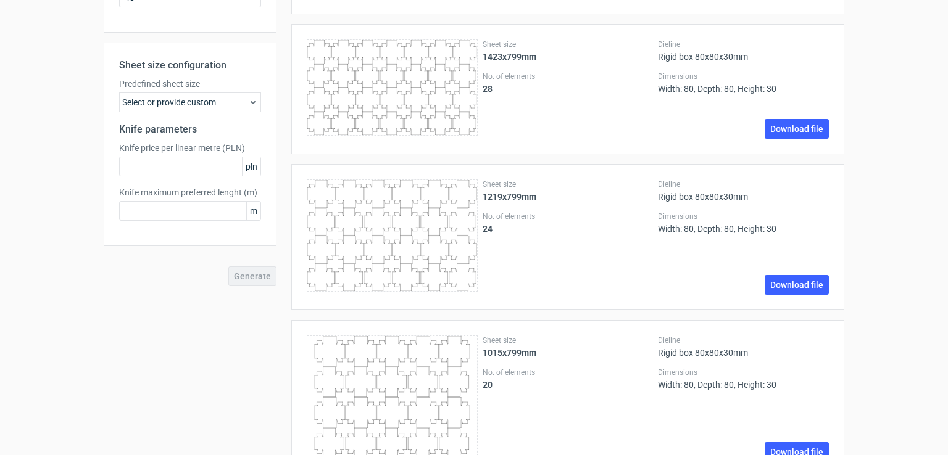
scroll to position [370, 0]
click at [255, 275] on div "Generate" at bounding box center [190, 275] width 173 height 20
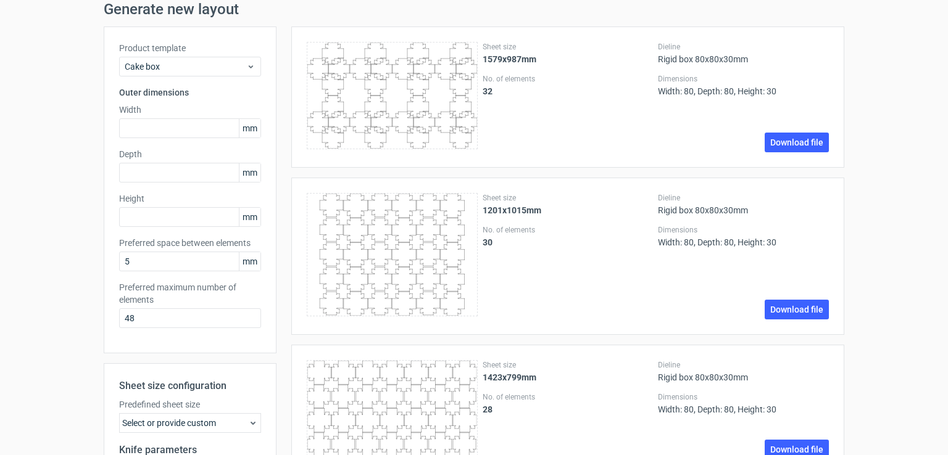
scroll to position [0, 0]
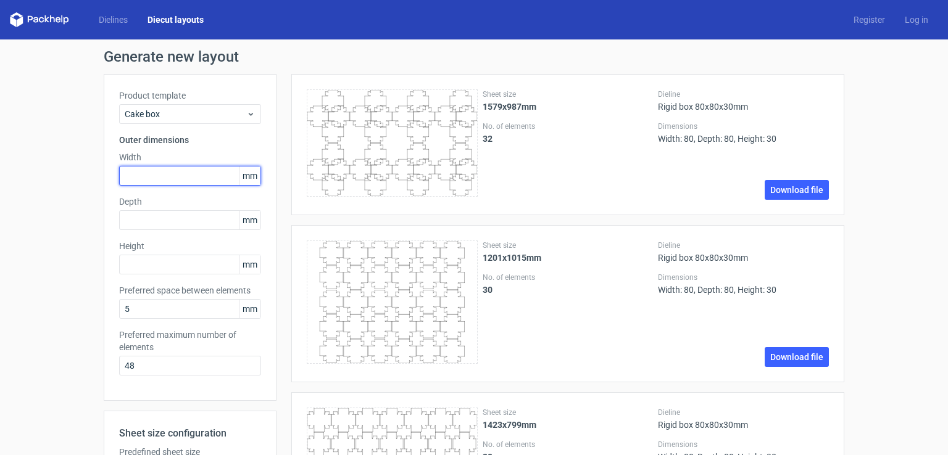
click at [170, 173] on input "text" at bounding box center [190, 176] width 142 height 20
type input "150"
type input "100"
type input "0"
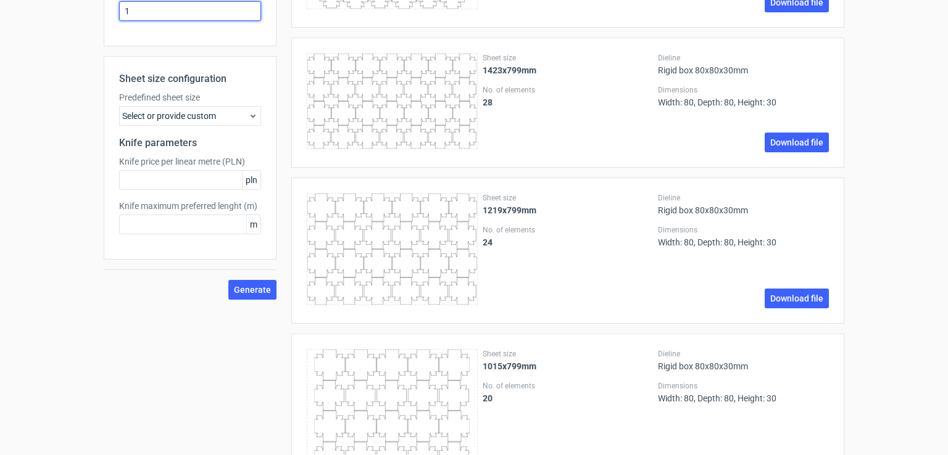
scroll to position [370, 0]
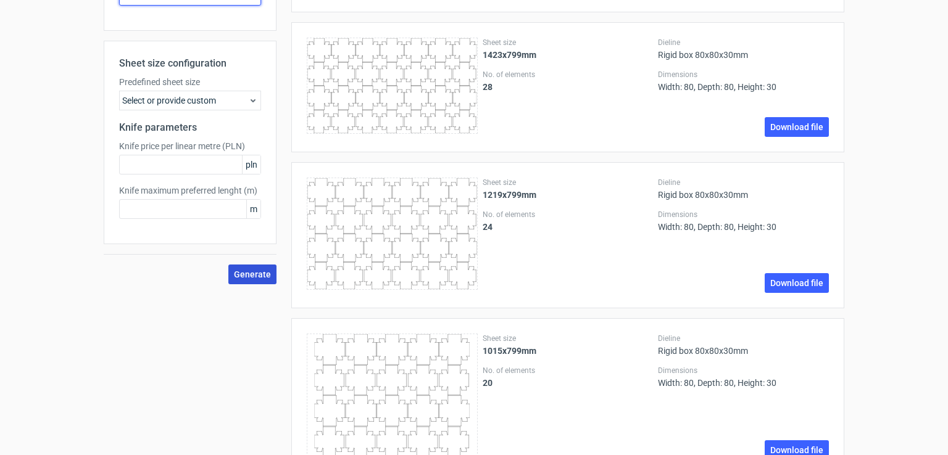
type input "1"
drag, startPoint x: 227, startPoint y: 275, endPoint x: 233, endPoint y: 273, distance: 6.4
click at [228, 275] on button "Generate" at bounding box center [252, 275] width 48 height 20
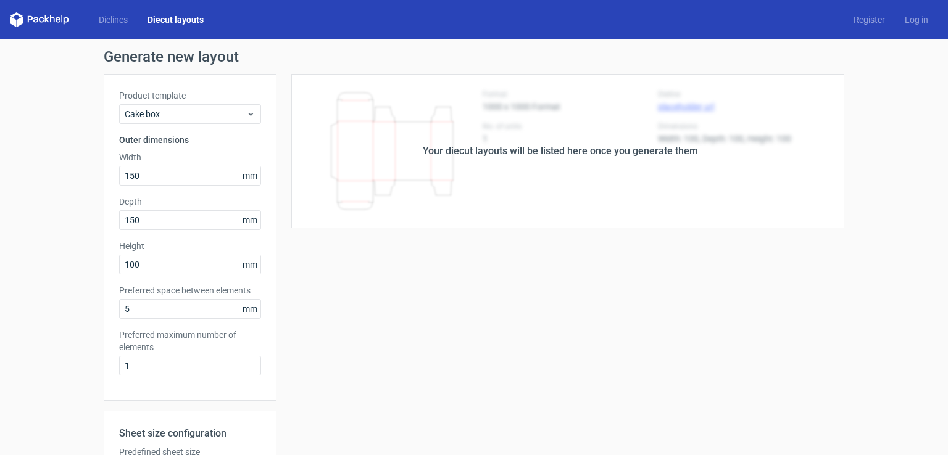
scroll to position [0, 0]
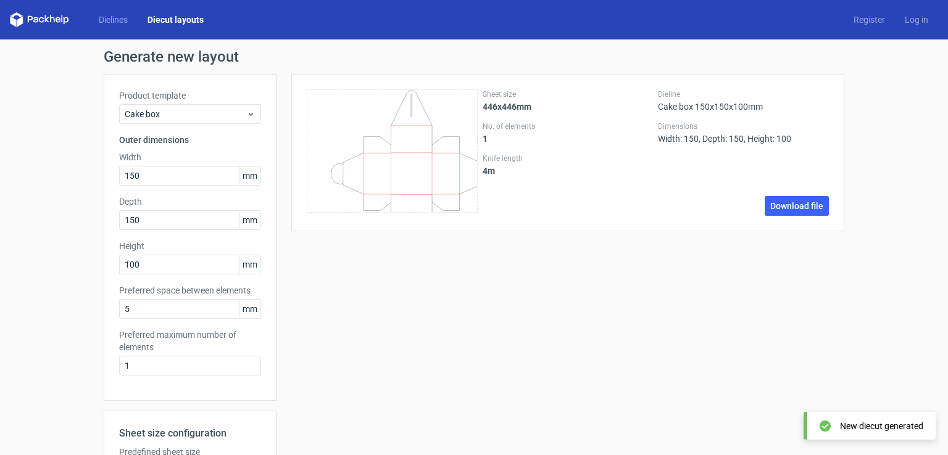
click at [375, 149] on icon "\t \t \t \t \t \t \t \t \t \t \t \t \t \t \t \t \t \t \t \t \t \t \t \t \t \t \…" at bounding box center [392, 150] width 171 height 123
click at [190, 114] on span "Cake box" at bounding box center [186, 114] width 122 height 12
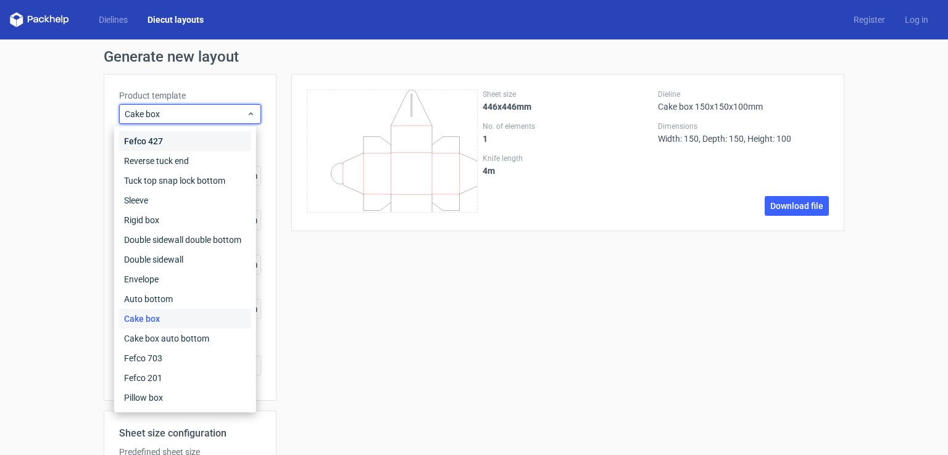
click at [176, 139] on div "Fefco 427" at bounding box center [185, 141] width 132 height 20
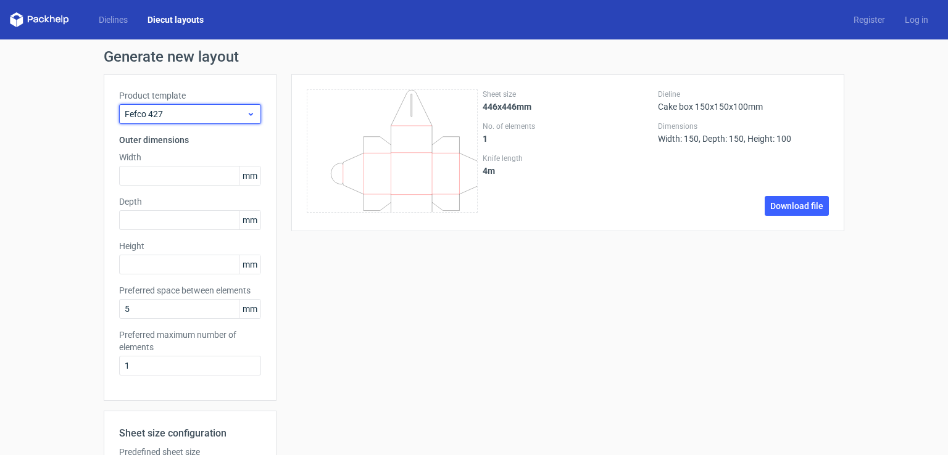
click at [205, 114] on span "Fefco 427" at bounding box center [186, 114] width 122 height 12
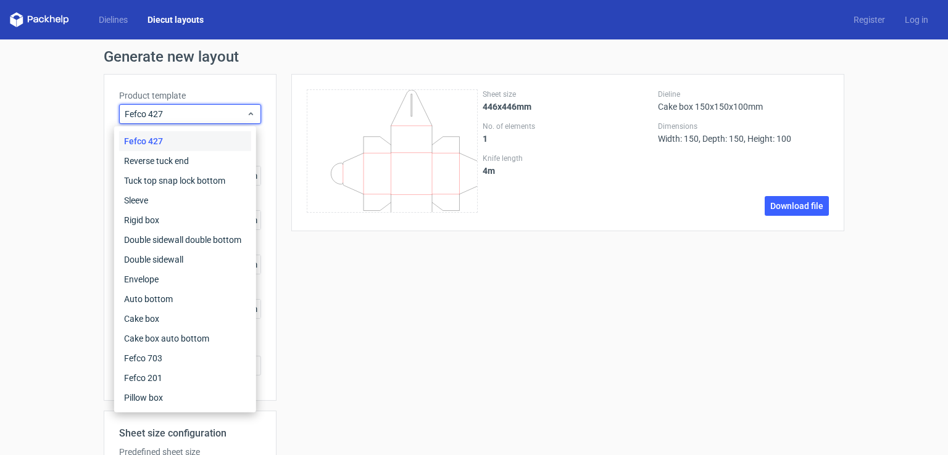
click at [166, 136] on div "Fefco 427" at bounding box center [185, 141] width 132 height 20
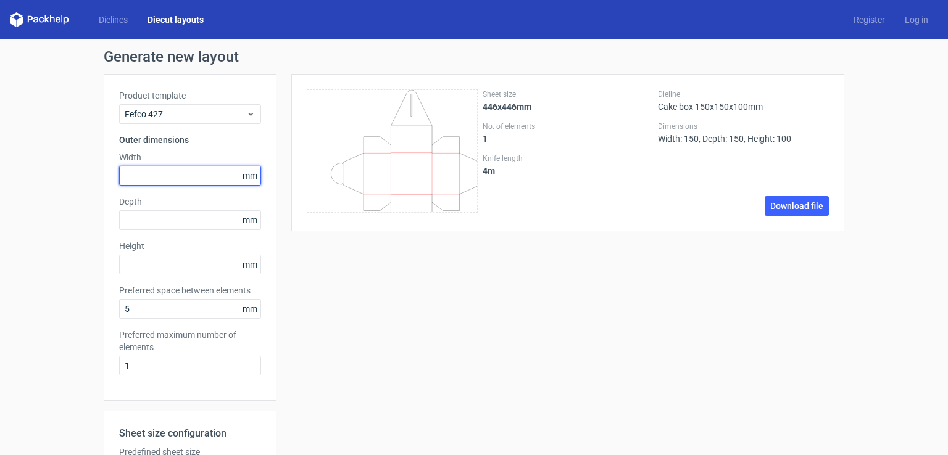
click at [162, 181] on input "text" at bounding box center [190, 176] width 142 height 20
type input "50"
click at [185, 220] on input "text" at bounding box center [190, 220] width 142 height 20
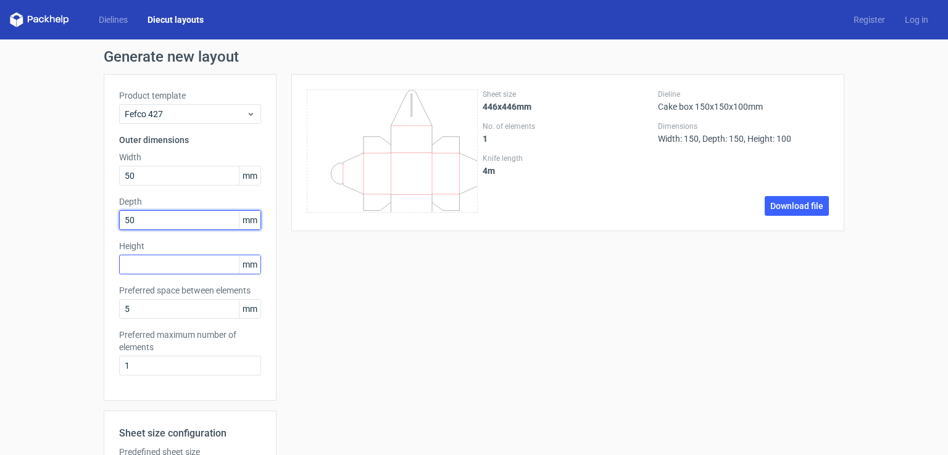
type input "50"
click at [178, 267] on input "text" at bounding box center [190, 265] width 142 height 20
drag, startPoint x: 87, startPoint y: 262, endPoint x: 20, endPoint y: 252, distance: 67.4
click at [20, 253] on div "Generate new layout Product template Fefco 427 Outer dimensions Width 50 mm Dep…" at bounding box center [474, 351] width 948 height 625
drag, startPoint x: 142, startPoint y: 267, endPoint x: 83, endPoint y: 254, distance: 60.2
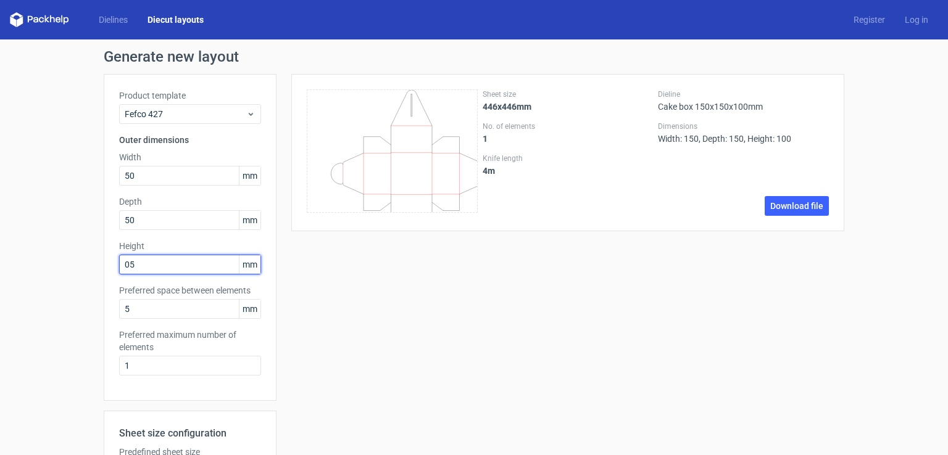
click at [77, 254] on div "Generate new layout Product template Fefco 427 Outer dimensions Width 50 mm Dep…" at bounding box center [474, 351] width 948 height 625
type input "50"
click at [155, 314] on input "5" at bounding box center [190, 309] width 142 height 20
click at [68, 304] on div "Generate new layout Product template Fefco 427 Outer dimensions Width 50 mm Dep…" at bounding box center [474, 351] width 948 height 625
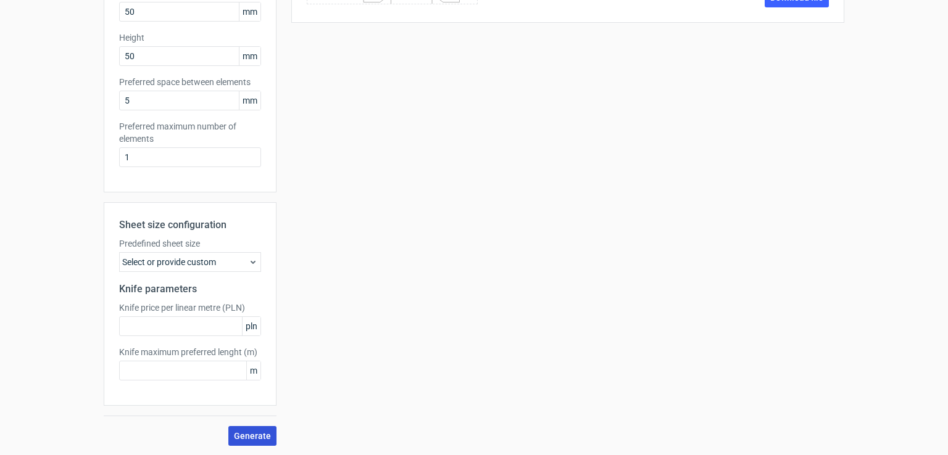
click at [248, 434] on span "Generate" at bounding box center [252, 436] width 37 height 9
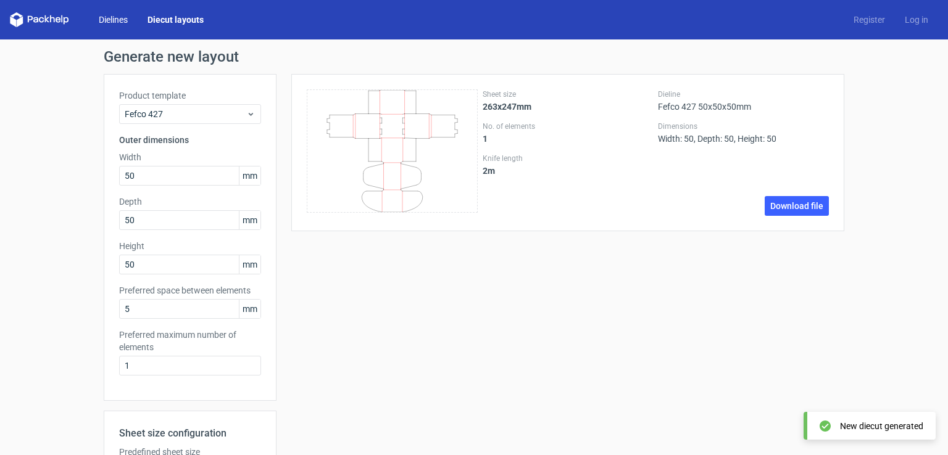
drag, startPoint x: 61, startPoint y: 21, endPoint x: 133, endPoint y: 22, distance: 72.2
click at [63, 21] on icon at bounding box center [39, 19] width 59 height 15
click at [188, 20] on link "Diecut layouts" at bounding box center [176, 20] width 76 height 12
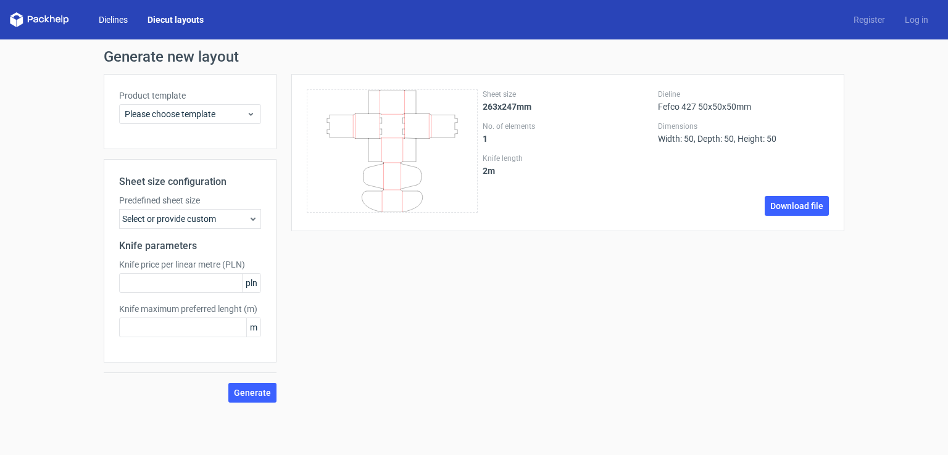
click at [128, 15] on link "Dielines" at bounding box center [113, 20] width 49 height 12
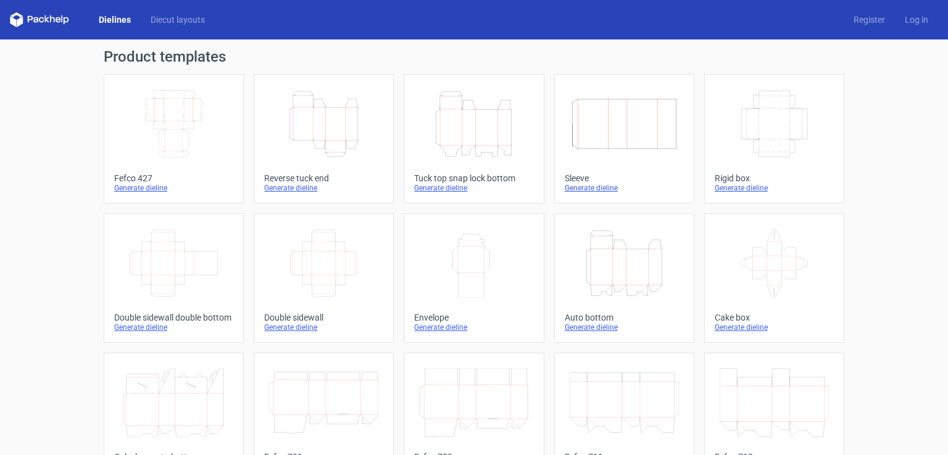
click at [171, 116] on icon "Width Depth Height" at bounding box center [173, 123] width 109 height 69
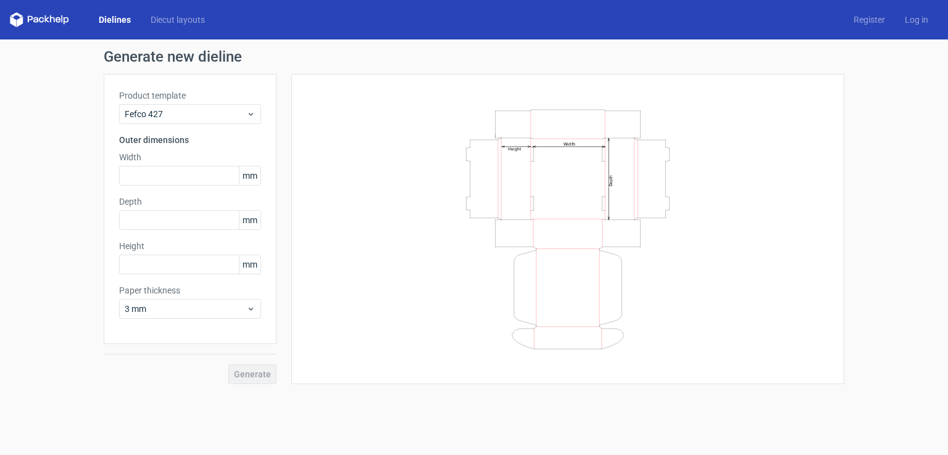
click at [106, 20] on link "Dielines" at bounding box center [115, 20] width 52 height 12
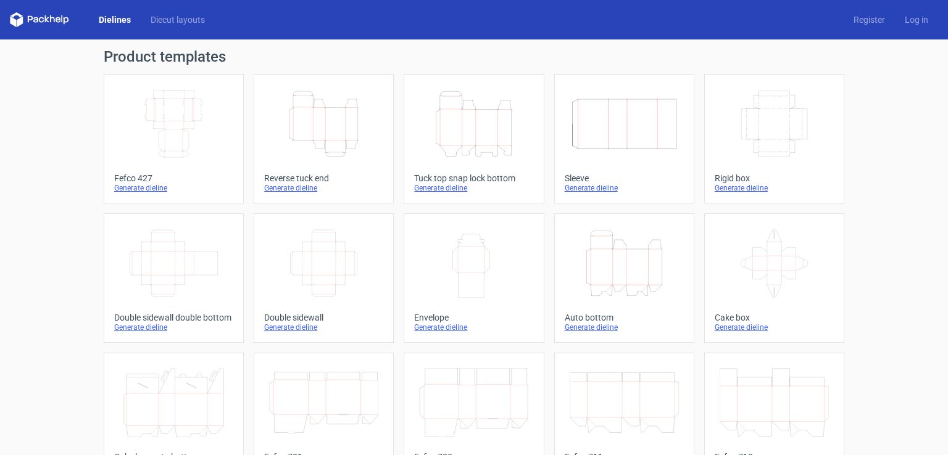
drag, startPoint x: 30, startPoint y: 18, endPoint x: 53, endPoint y: 10, distance: 24.6
click at [30, 18] on icon at bounding box center [39, 19] width 59 height 15
